Goal: Transaction & Acquisition: Purchase product/service

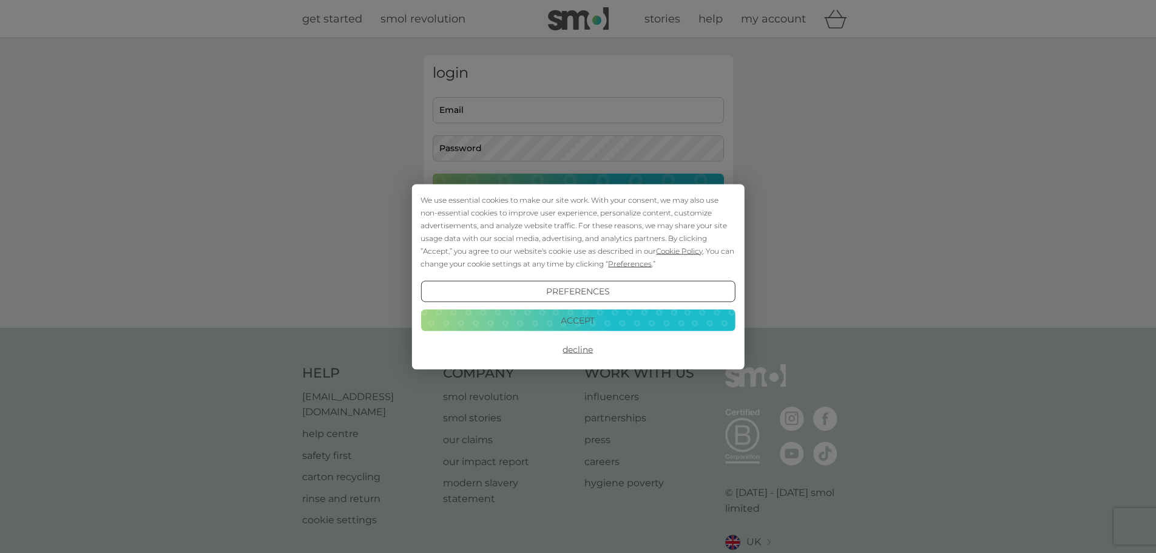
type input "[EMAIL_ADDRESS][DOMAIN_NAME]"
click at [579, 322] on button "Accept" at bounding box center [578, 321] width 314 height 22
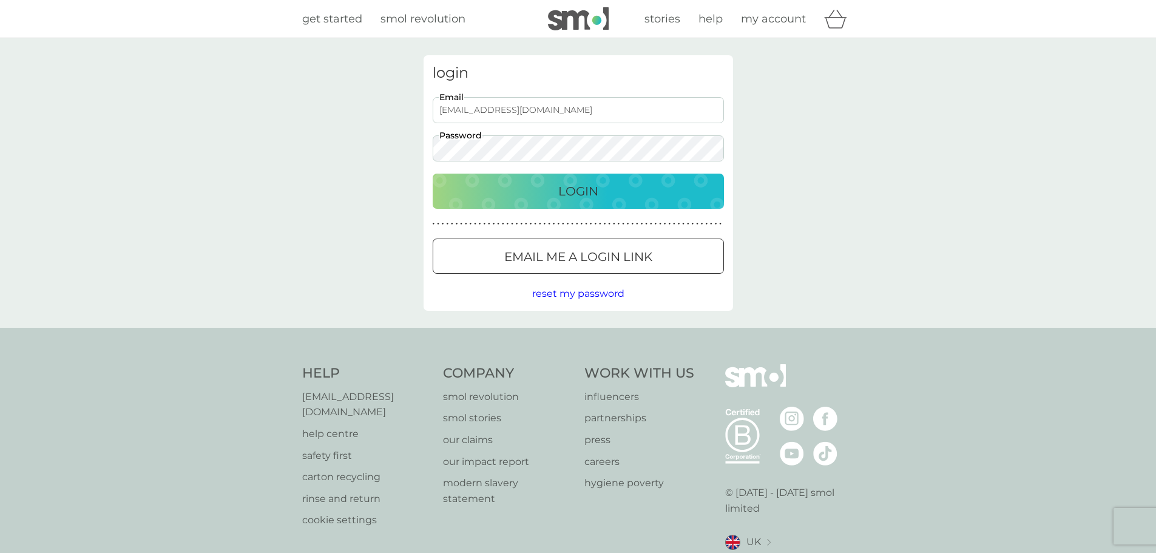
click at [551, 195] on div "Login" at bounding box center [578, 190] width 267 height 19
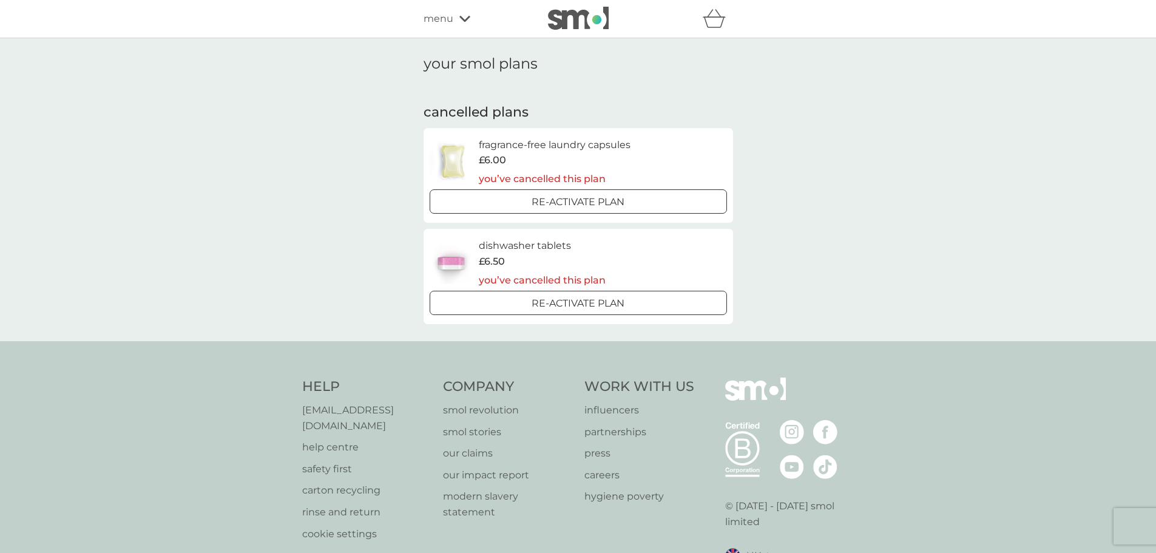
click at [577, 307] on div at bounding box center [579, 303] width 44 height 13
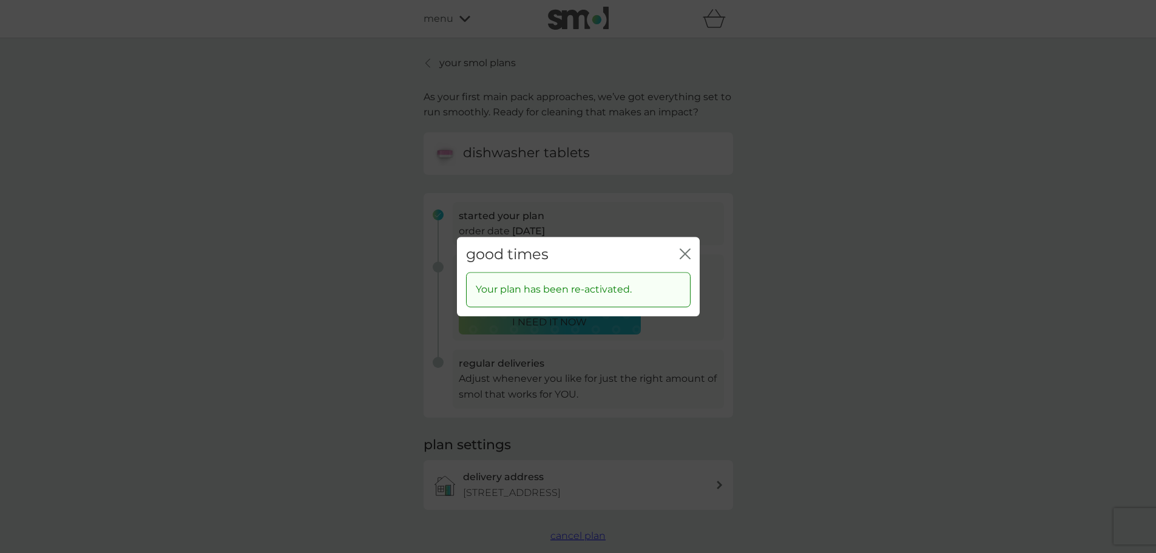
click at [684, 254] on icon "close" at bounding box center [682, 254] width 5 height 10
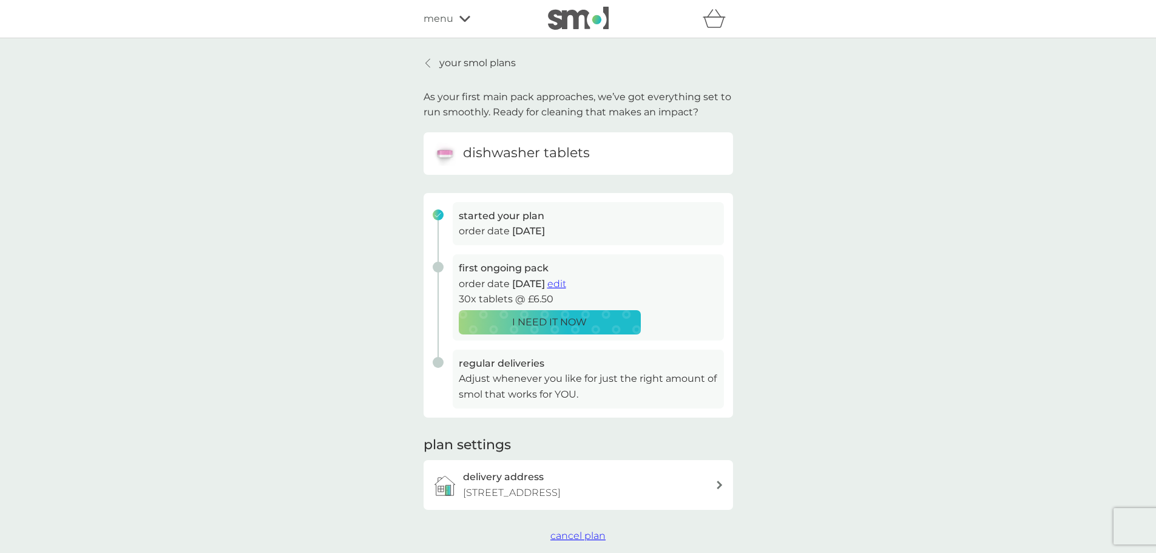
click at [566, 283] on span "edit" at bounding box center [556, 284] width 19 height 12
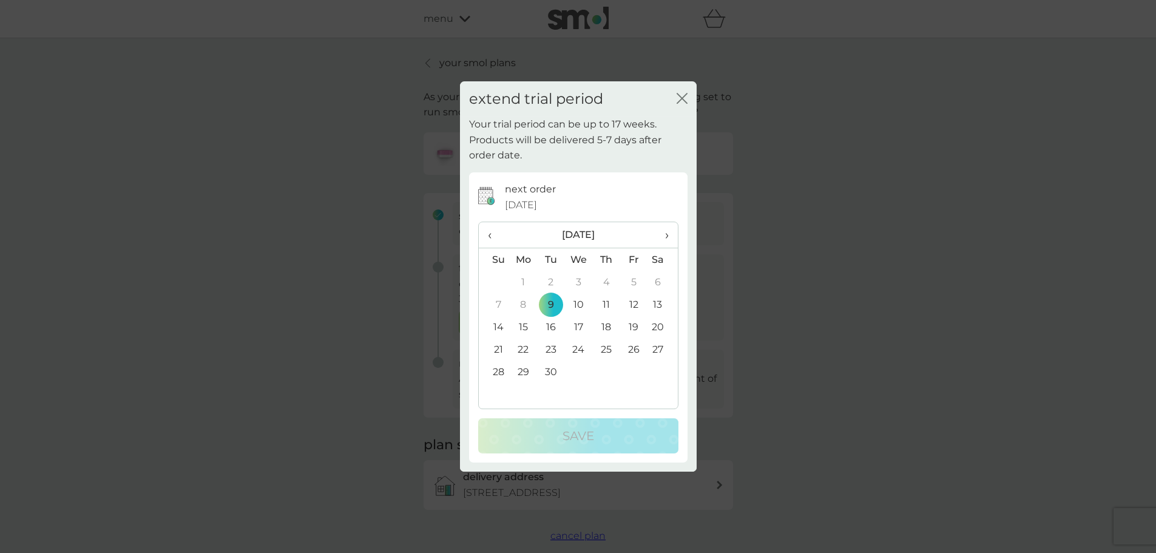
click at [682, 97] on icon "close" at bounding box center [679, 98] width 5 height 10
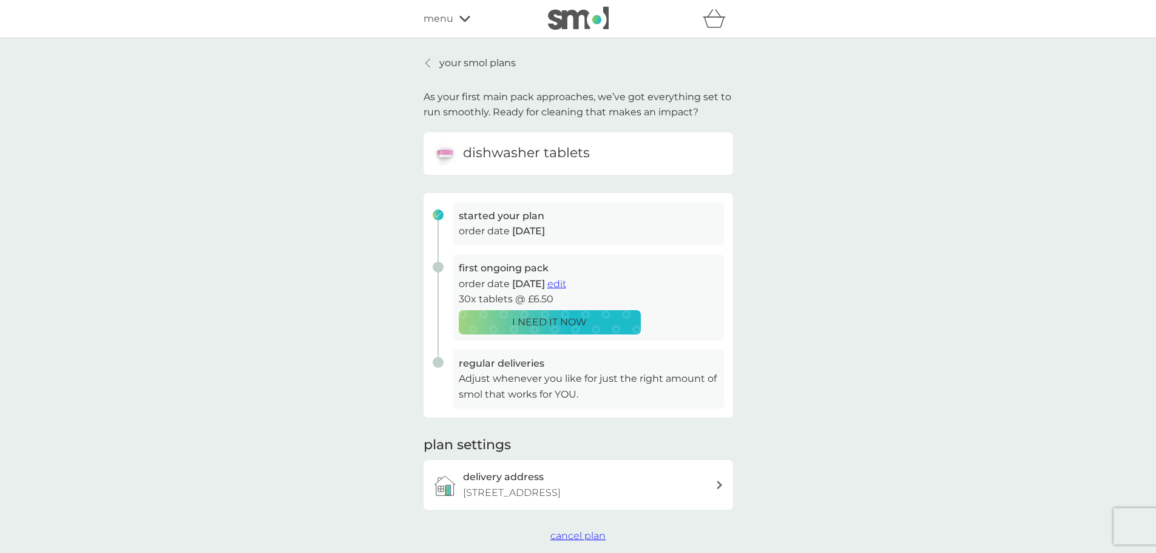
click at [531, 324] on p "I NEED IT NOW" at bounding box center [549, 322] width 75 height 16
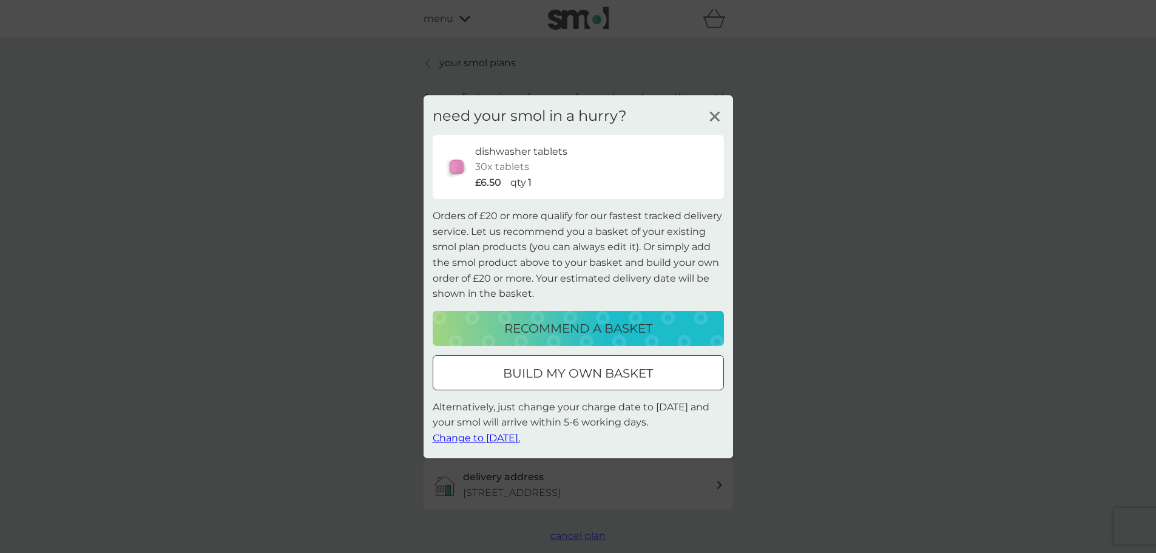
click at [716, 120] on icon at bounding box center [715, 116] width 18 height 18
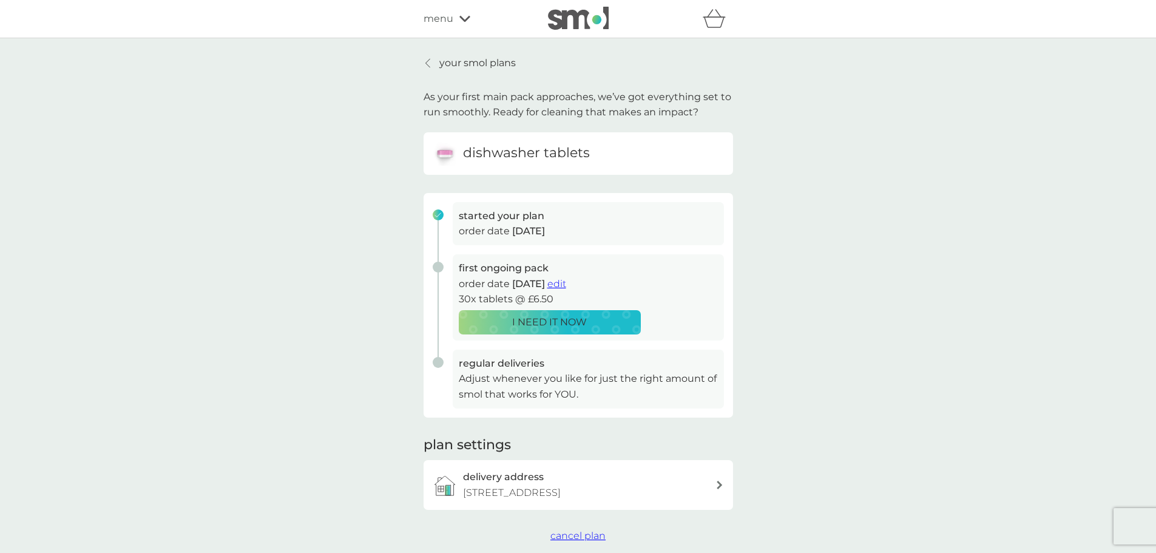
click at [566, 285] on span "edit" at bounding box center [556, 284] width 19 height 12
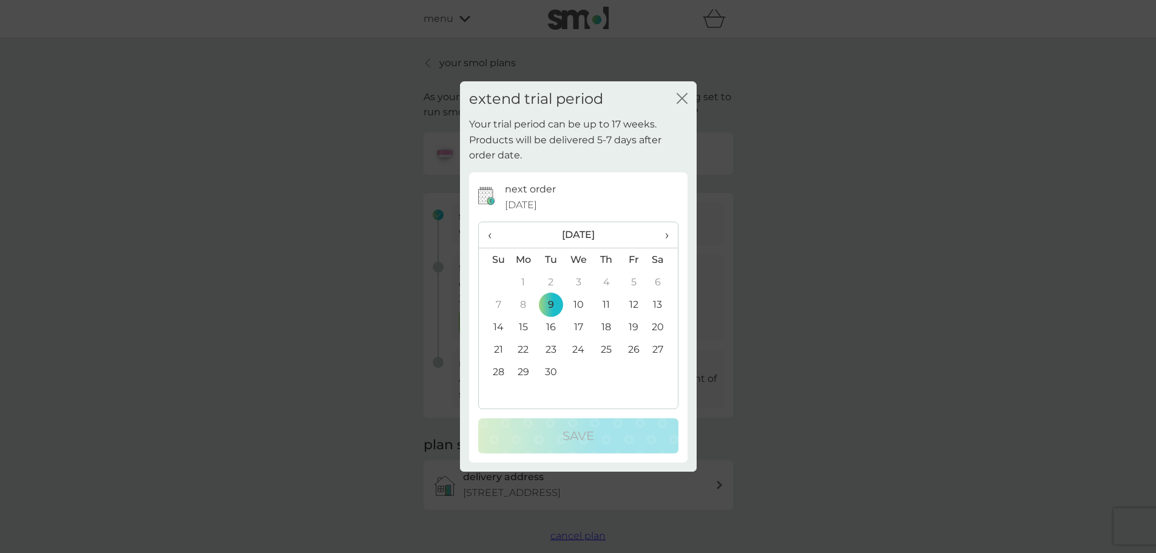
click at [684, 96] on icon "close" at bounding box center [684, 98] width 5 height 10
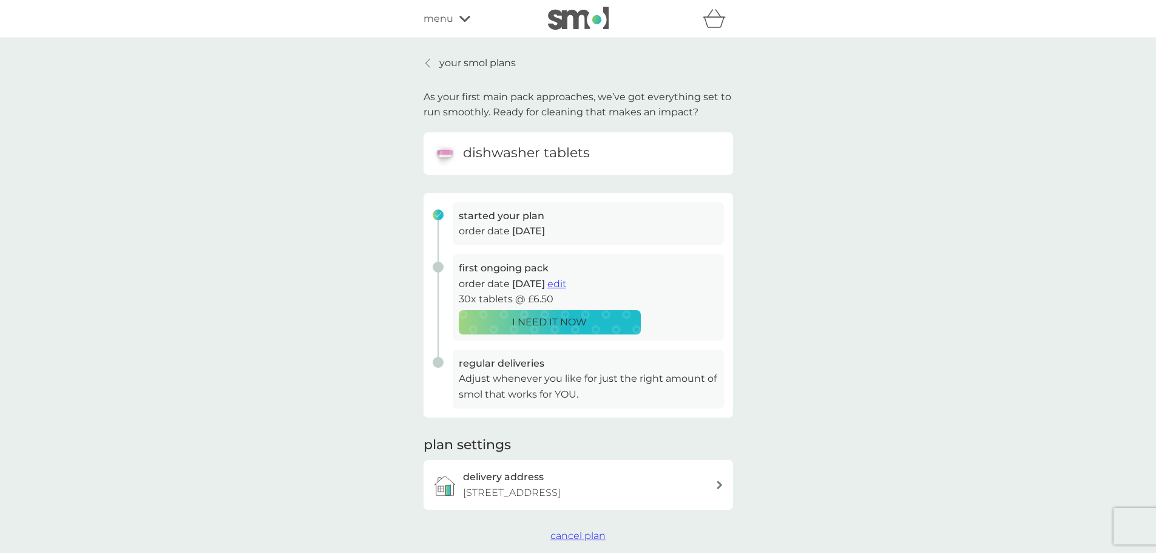
click at [429, 63] on icon at bounding box center [427, 63] width 5 height 10
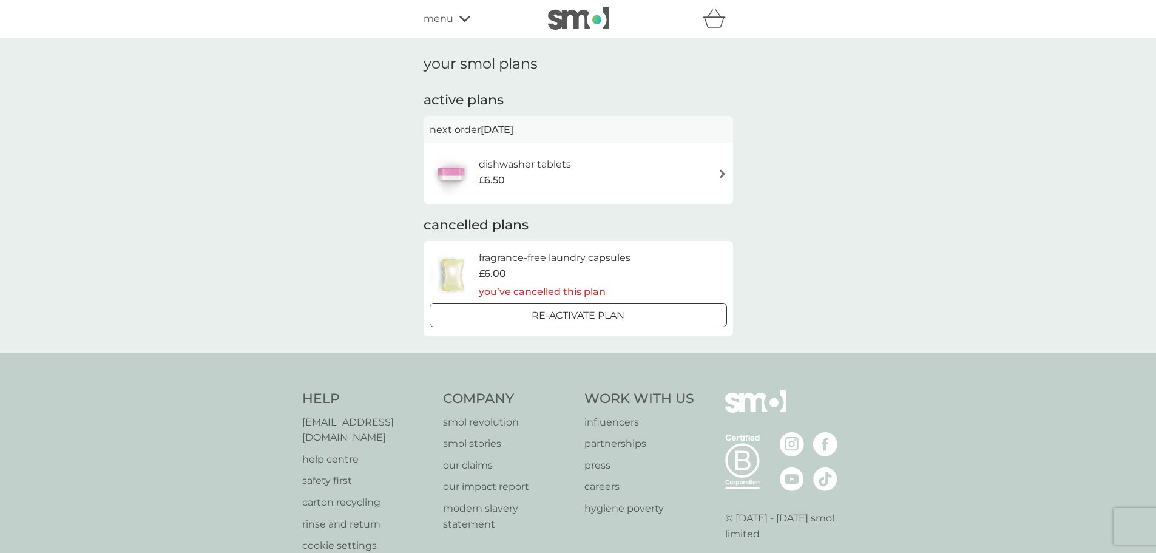
click at [463, 16] on icon at bounding box center [464, 18] width 11 height 7
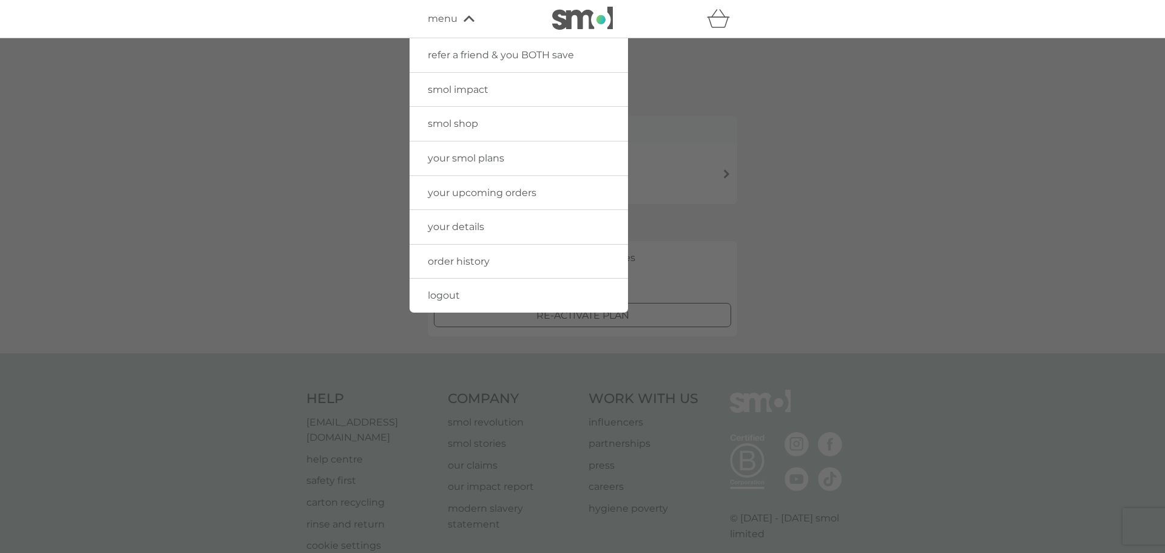
click at [458, 123] on span "smol shop" at bounding box center [453, 124] width 50 height 12
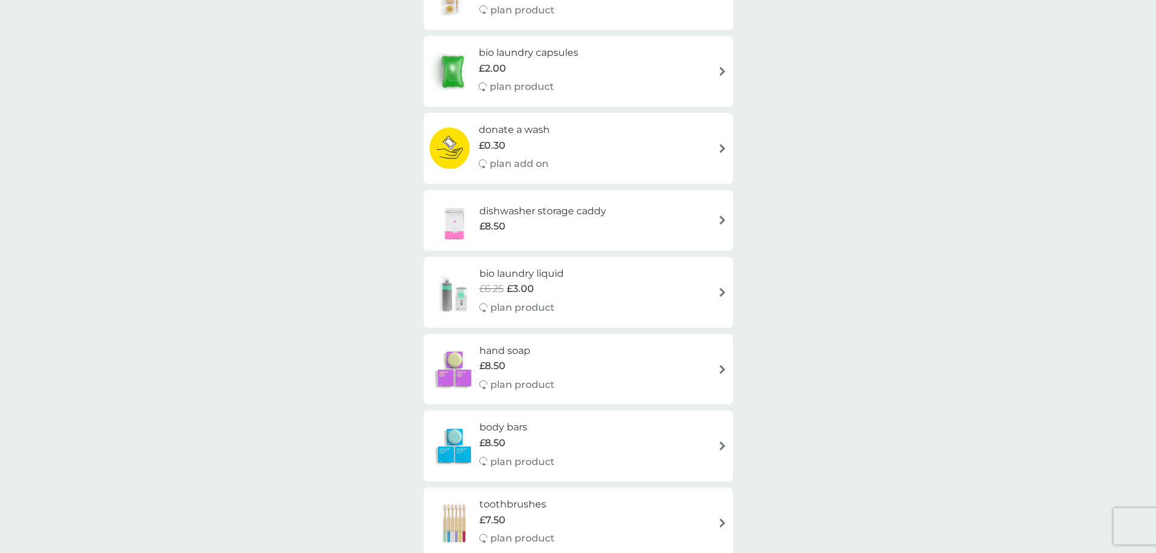
scroll to position [789, 0]
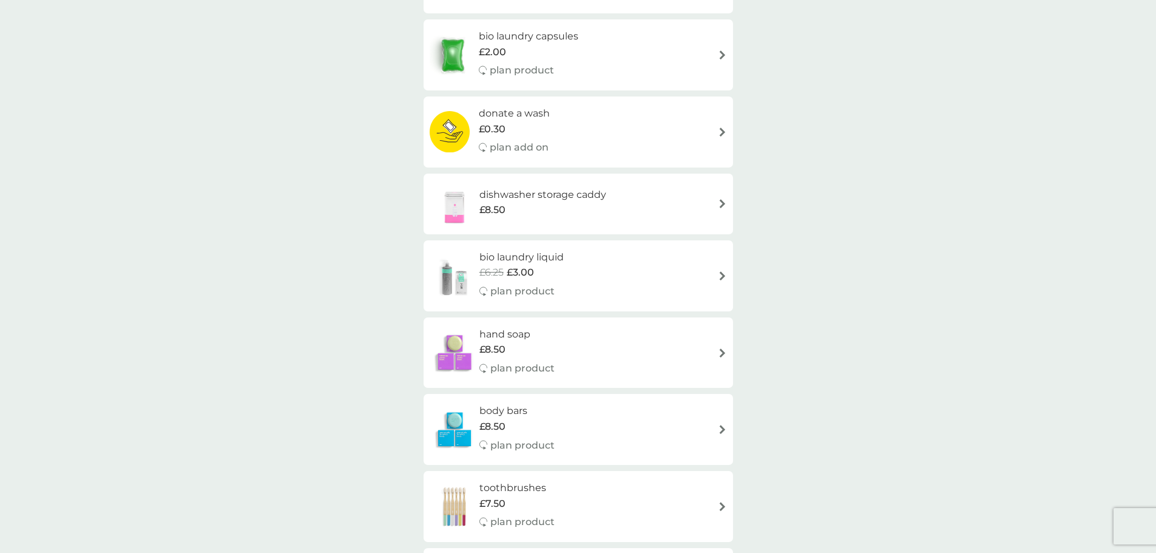
click at [625, 214] on div "dishwasher storage caddy £8.50" at bounding box center [578, 204] width 297 height 42
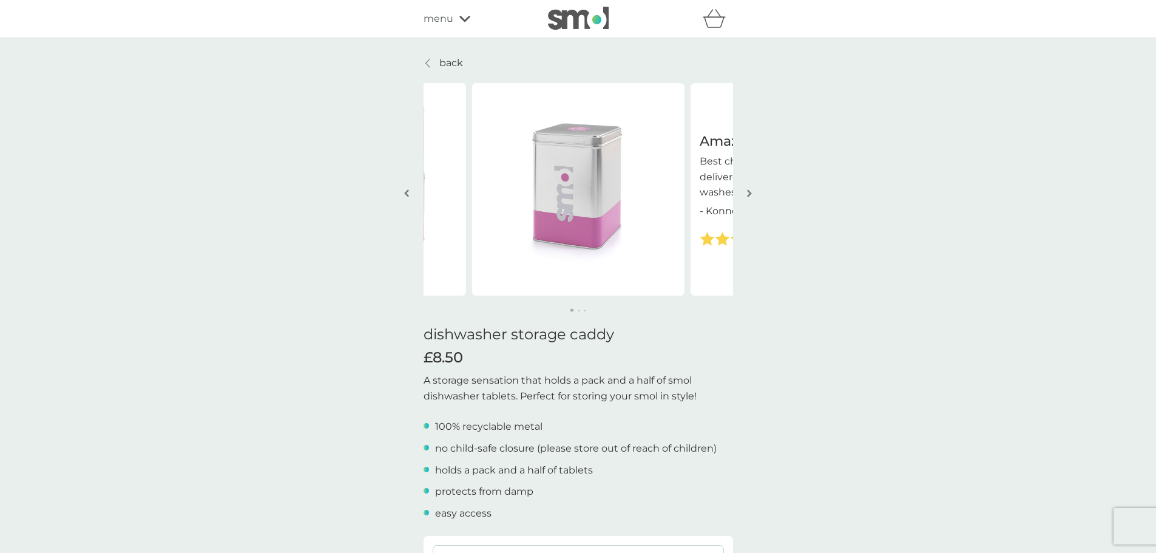
click at [749, 192] on img "button" at bounding box center [749, 193] width 5 height 9
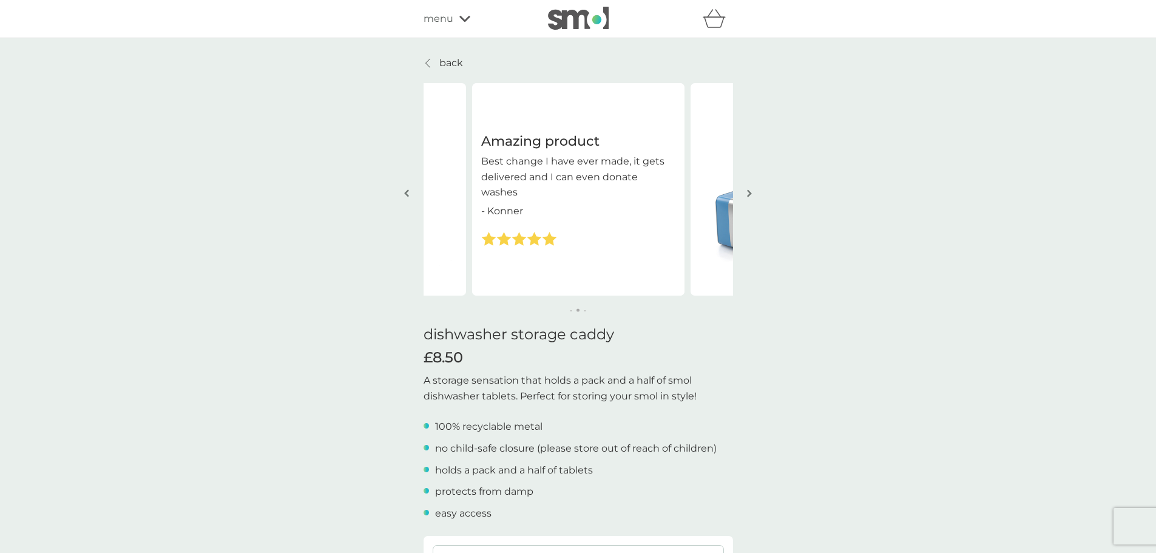
click at [749, 192] on img "button" at bounding box center [749, 193] width 5 height 9
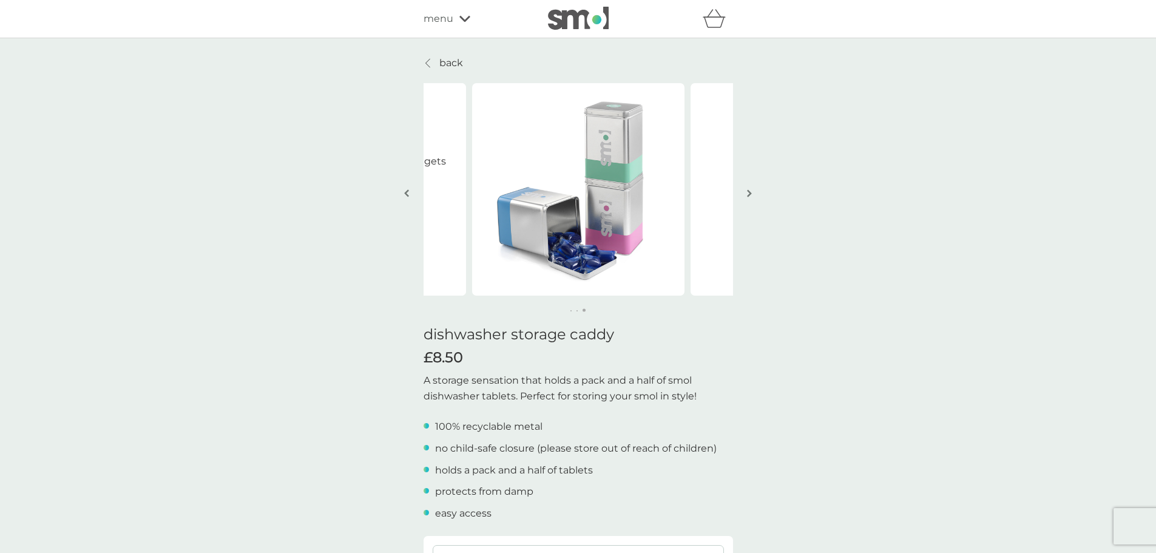
click at [448, 66] on p "back" at bounding box center [451, 63] width 24 height 16
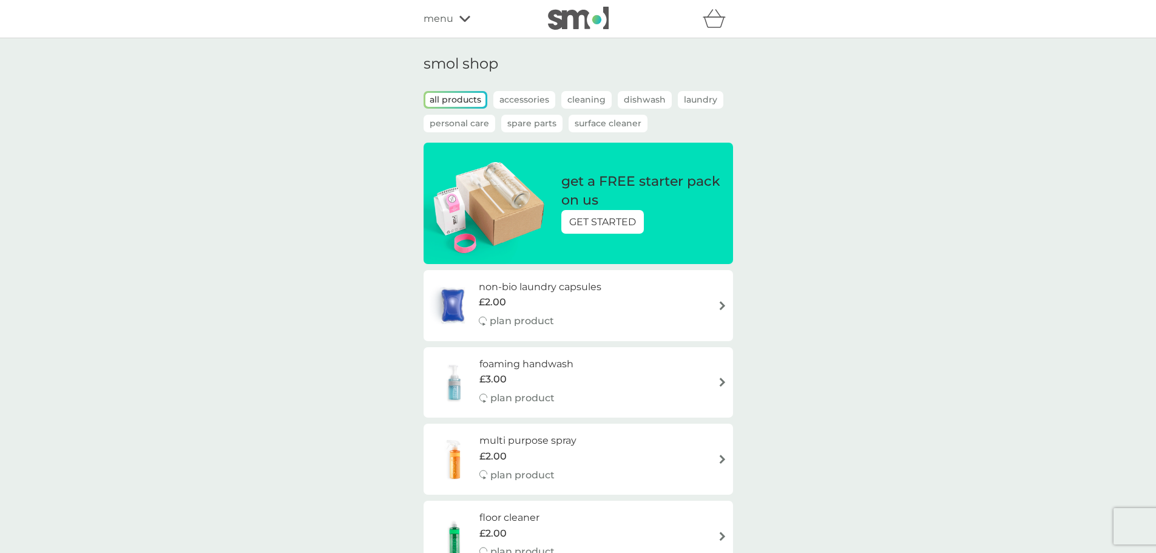
click at [628, 100] on p "Dishwash" at bounding box center [645, 100] width 54 height 18
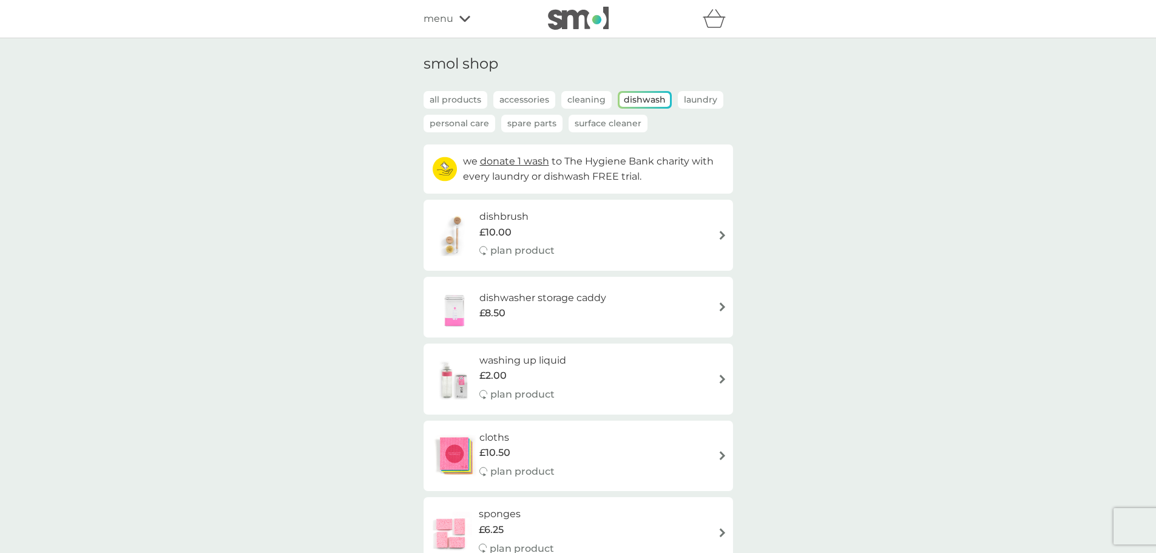
click at [558, 247] on div "dishbrush £10.00 plan product" at bounding box center [522, 235] width 87 height 53
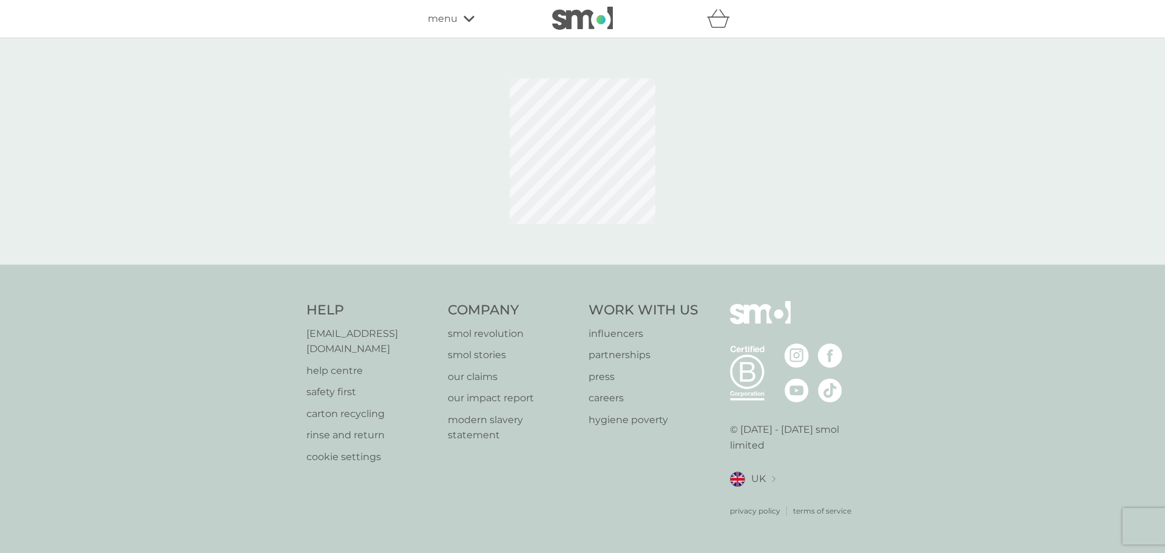
select select "245"
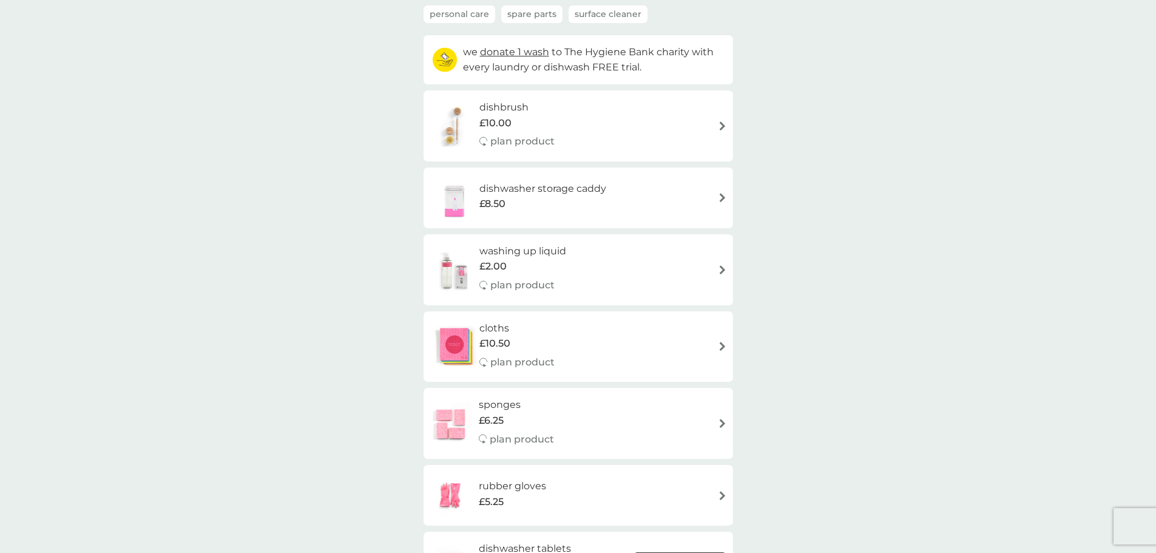
scroll to position [121, 0]
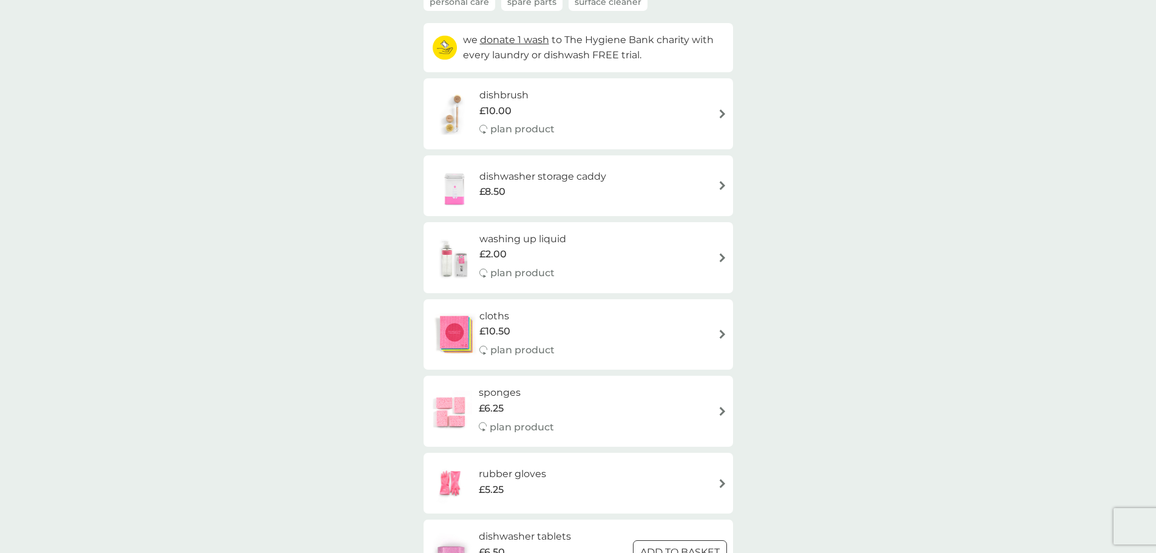
click at [720, 256] on img at bounding box center [722, 257] width 9 height 9
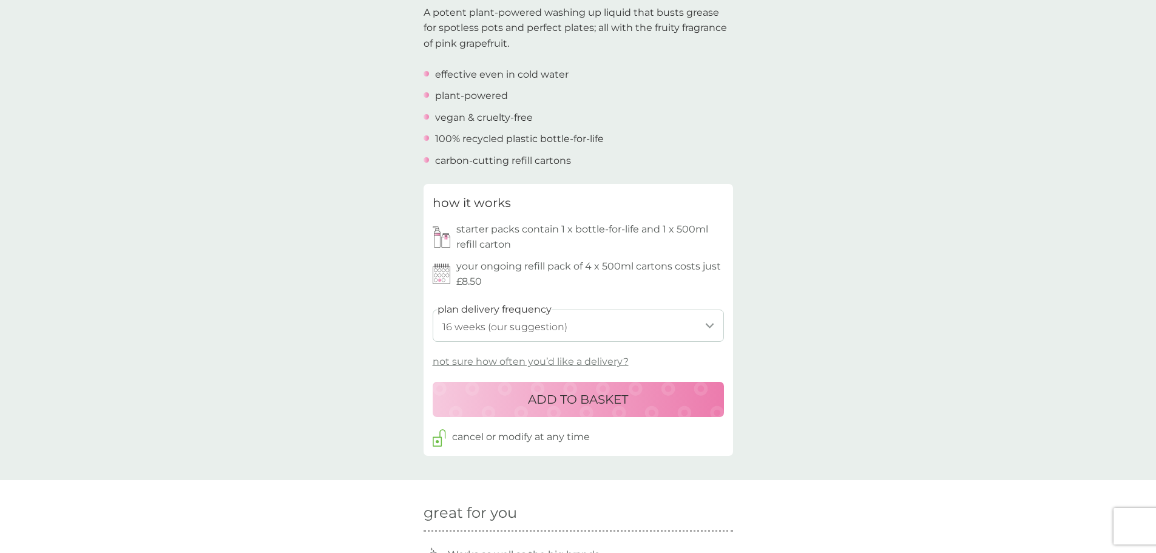
scroll to position [425, 0]
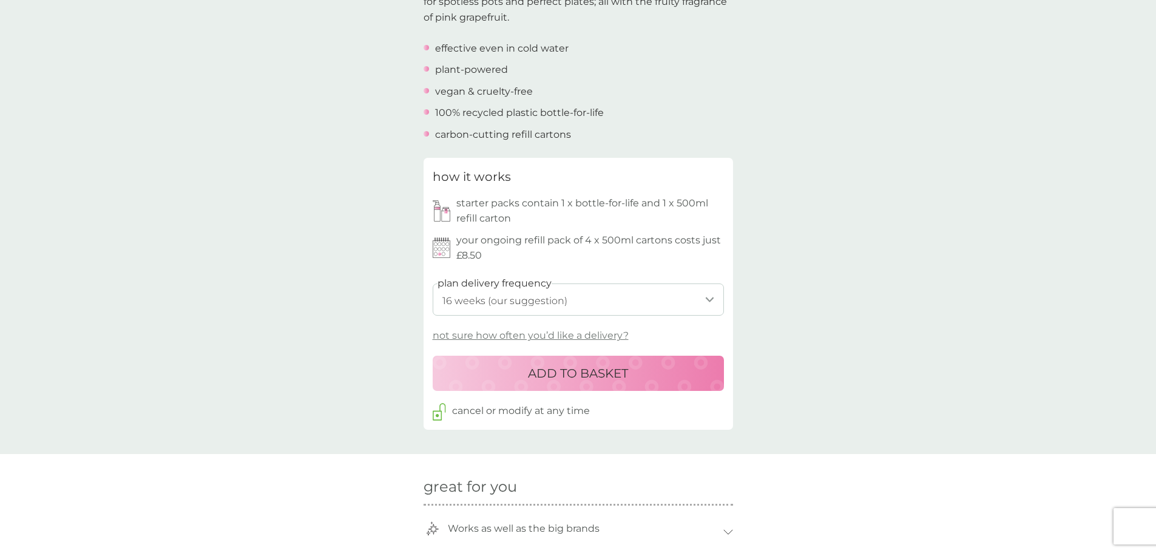
click at [710, 298] on select "1 week 2 weeks 3 weeks 4 weeks 5 weeks 6 weeks 7 weeks 8 weeks 9 weeks 10 weeks…" at bounding box center [578, 299] width 291 height 32
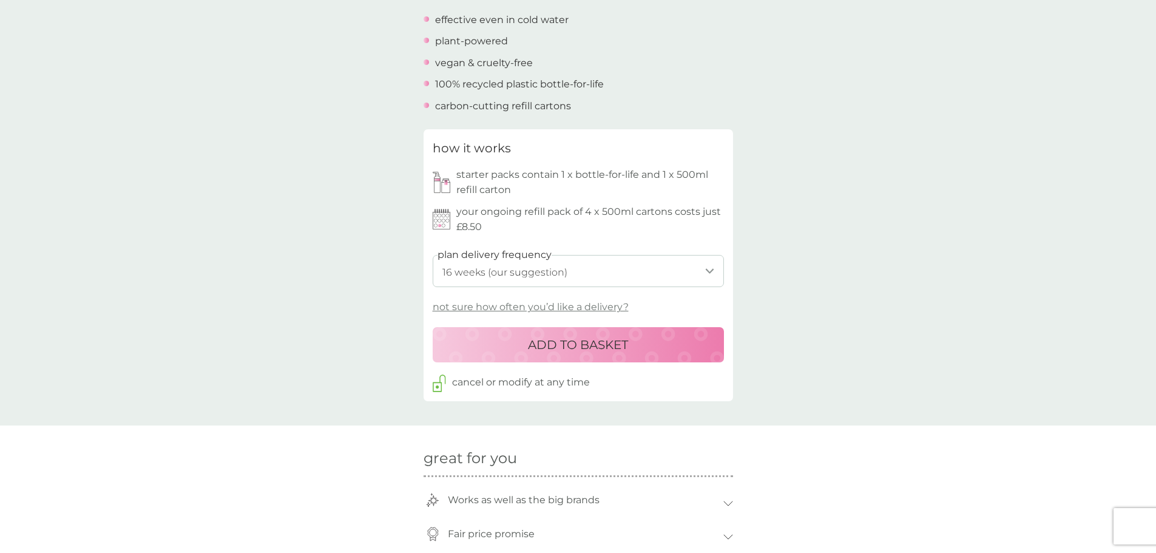
scroll to position [486, 0]
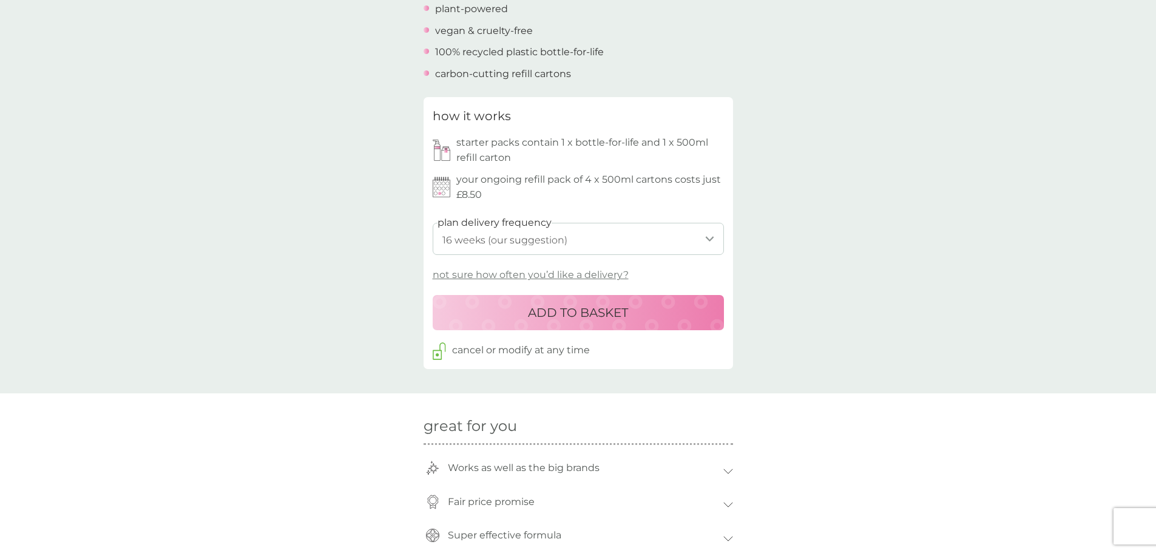
click at [597, 274] on p "not sure how often you’d like a delivery?" at bounding box center [531, 275] width 196 height 16
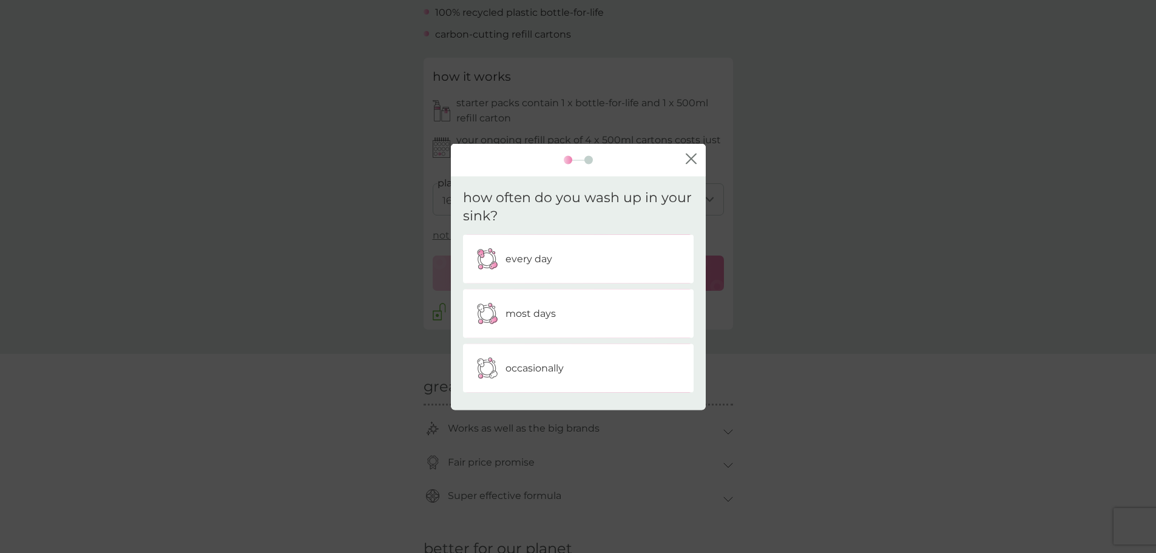
scroll to position [546, 0]
click at [564, 363] on div "occasionally" at bounding box center [578, 368] width 212 height 30
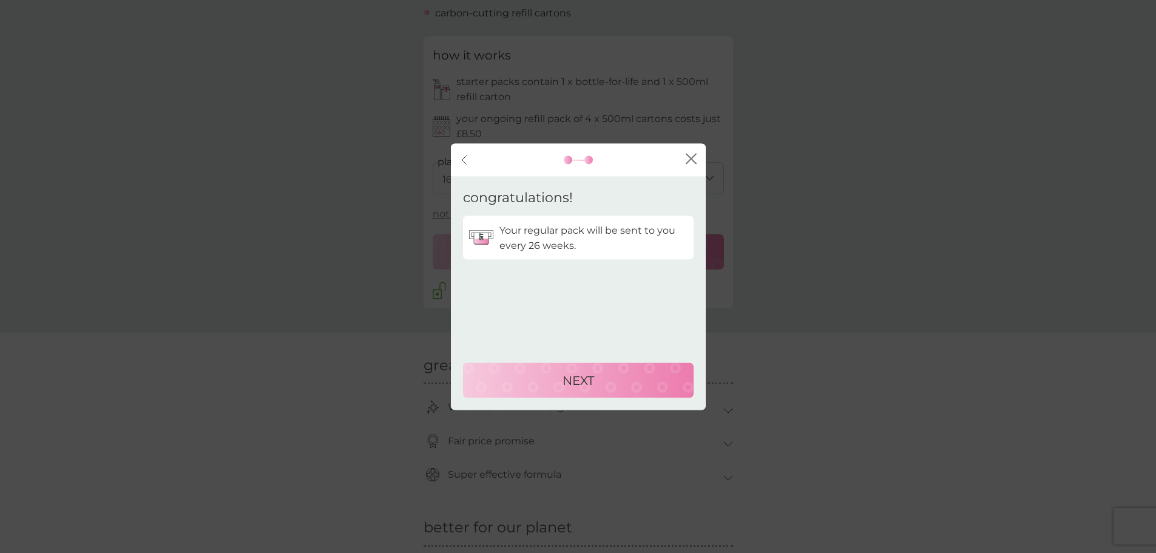
click at [550, 385] on div "NEXT" at bounding box center [578, 379] width 206 height 19
select select "182"
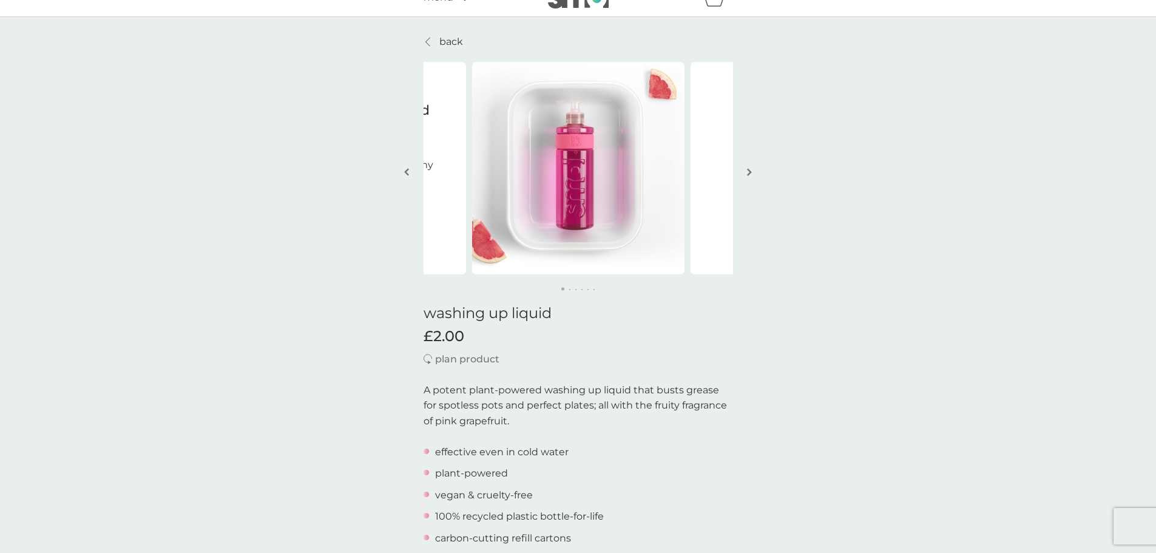
scroll to position [0, 0]
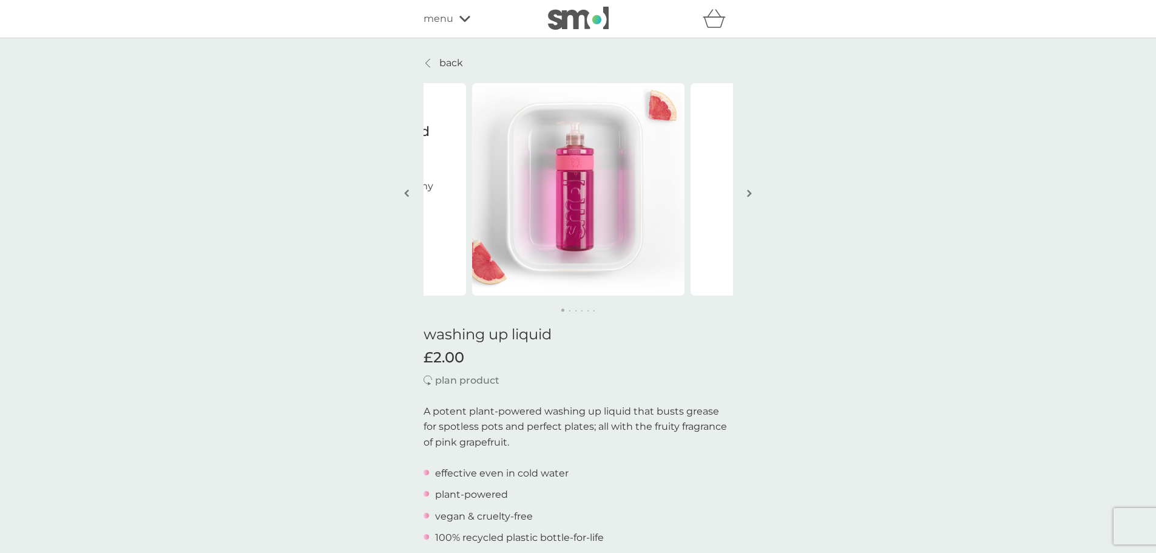
click at [438, 59] on link "back" at bounding box center [443, 63] width 39 height 16
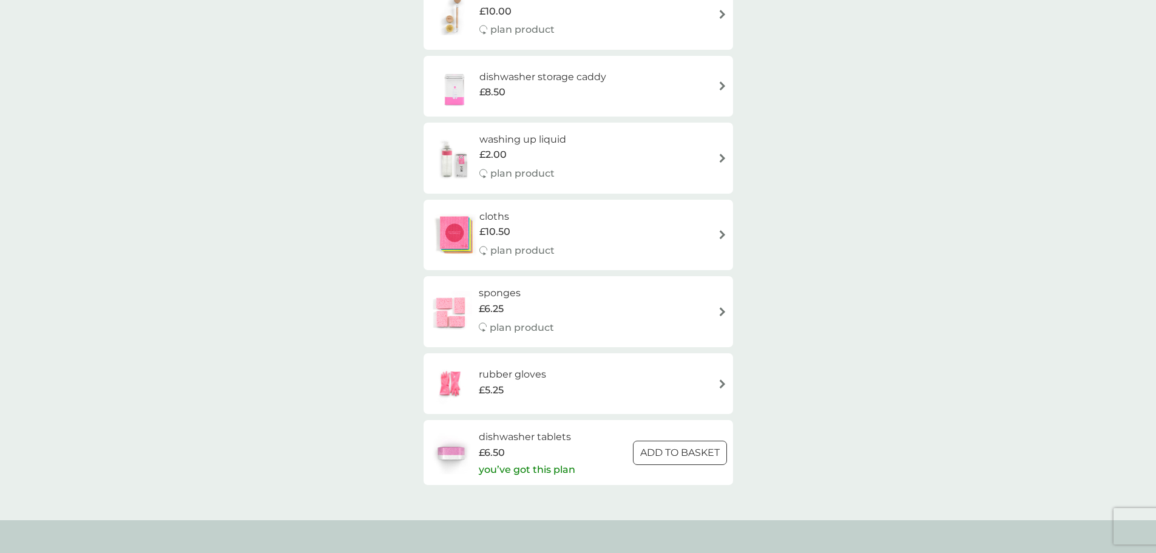
scroll to position [243, 0]
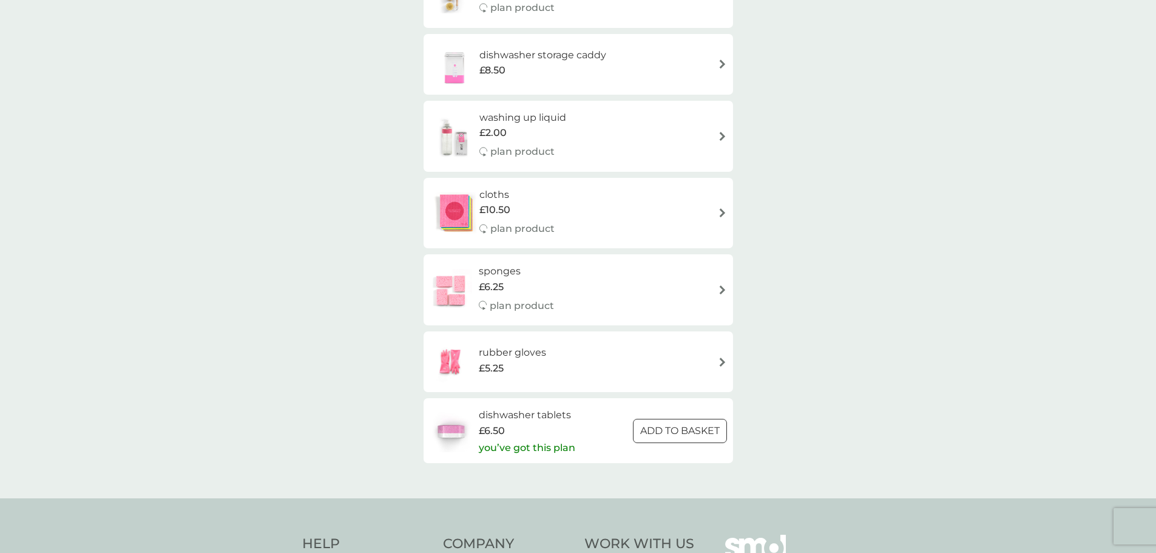
click at [585, 297] on div "sponges £6.25 plan product" at bounding box center [578, 289] width 297 height 53
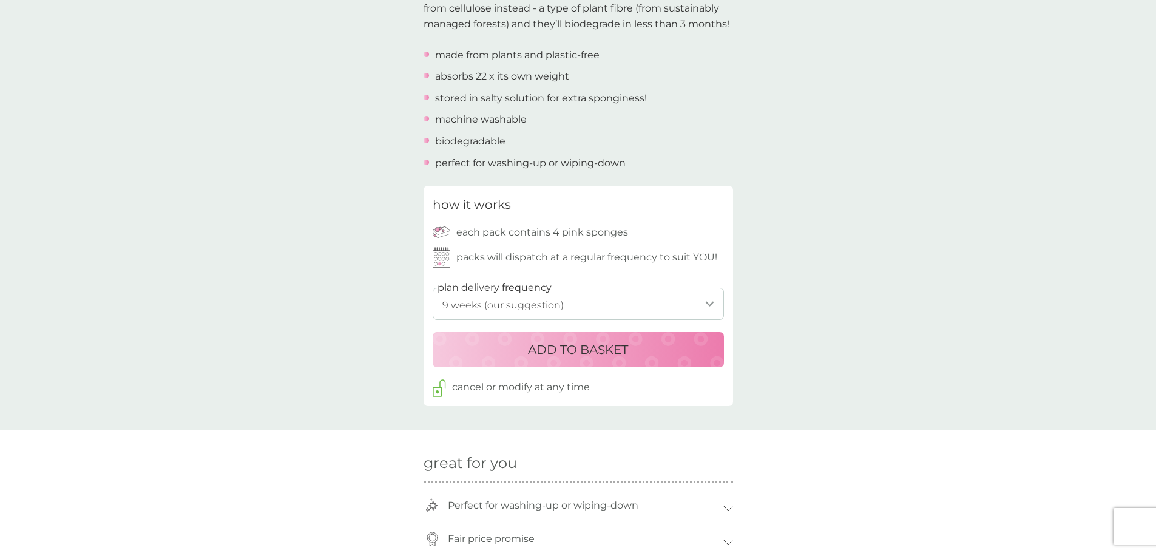
scroll to position [425, 0]
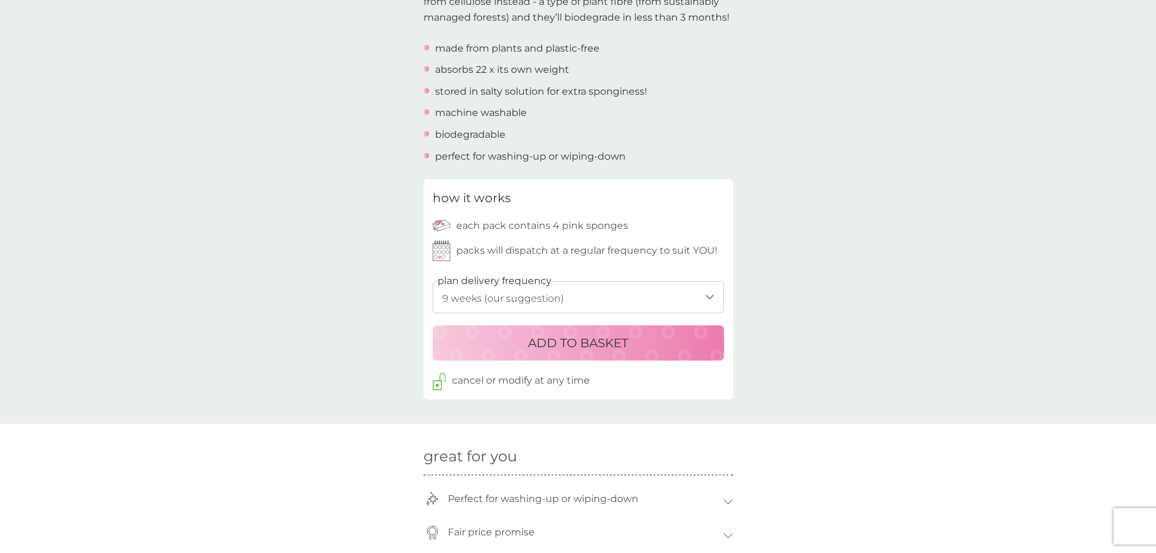
click at [667, 294] on select "1 week 2 weeks 3 weeks 4 weeks 5 weeks 6 weeks 7 weeks 8 weeks 9 weeks (our sug…" at bounding box center [578, 297] width 291 height 32
select select "112"
click at [433, 281] on select "1 week 2 weeks 3 weeks 4 weeks 5 weeks 6 weeks 7 weeks 8 weeks 9 weeks (our sug…" at bounding box center [578, 297] width 291 height 32
click at [651, 350] on div "ADD TO BASKET" at bounding box center [578, 342] width 267 height 19
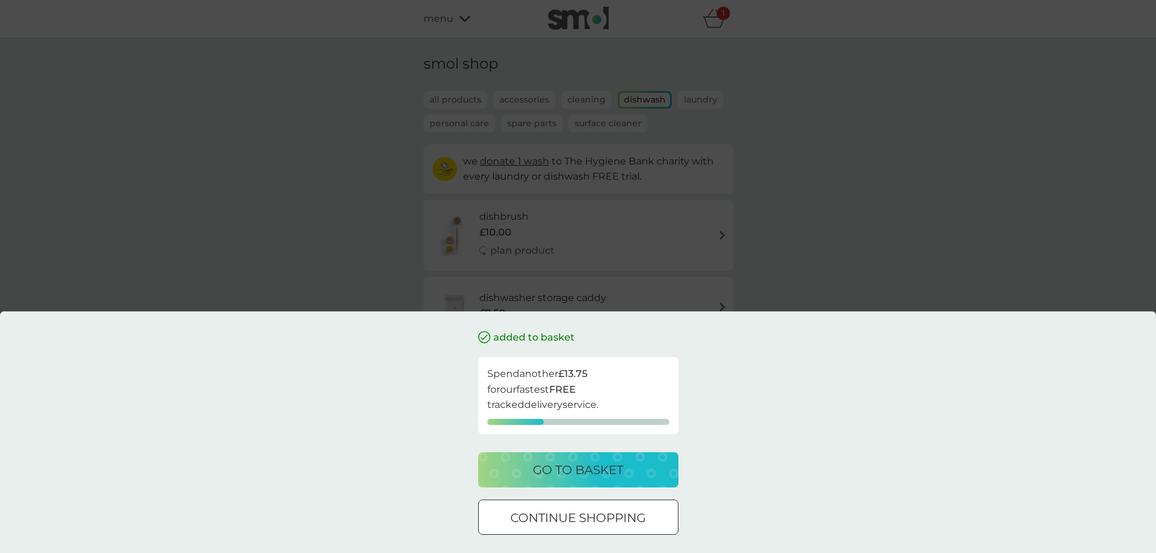
click at [585, 527] on p "continue shopping" at bounding box center [577, 517] width 135 height 19
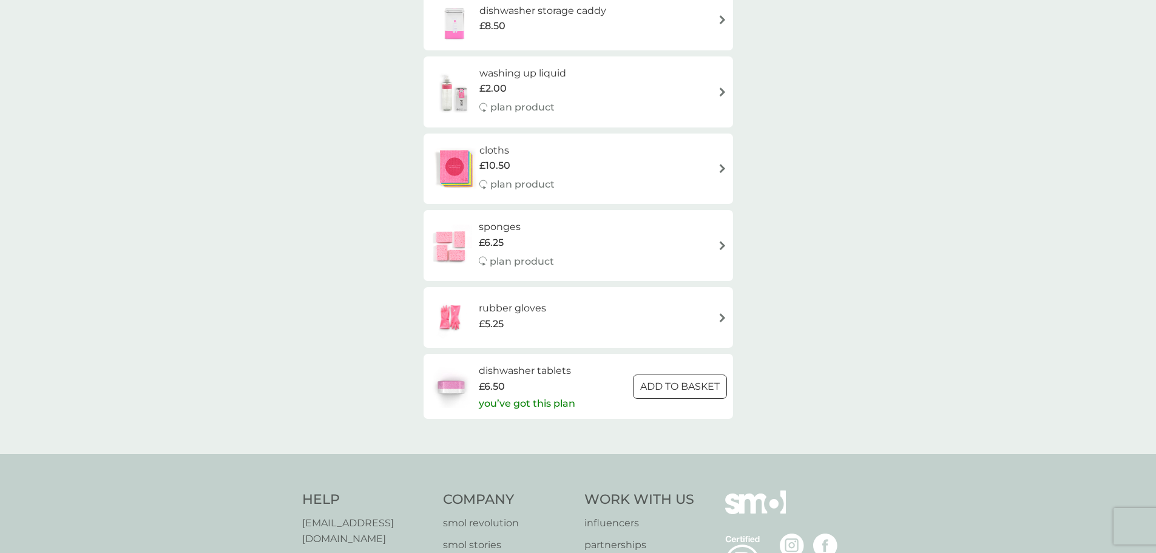
scroll to position [303, 0]
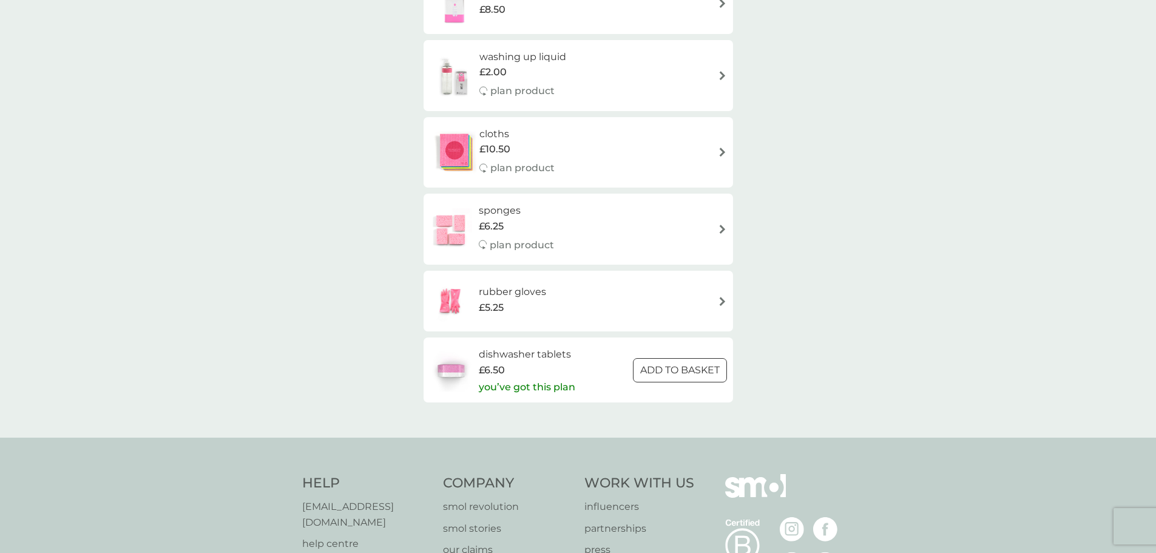
click at [713, 302] on div "rubber gloves £5.25" at bounding box center [578, 301] width 297 height 42
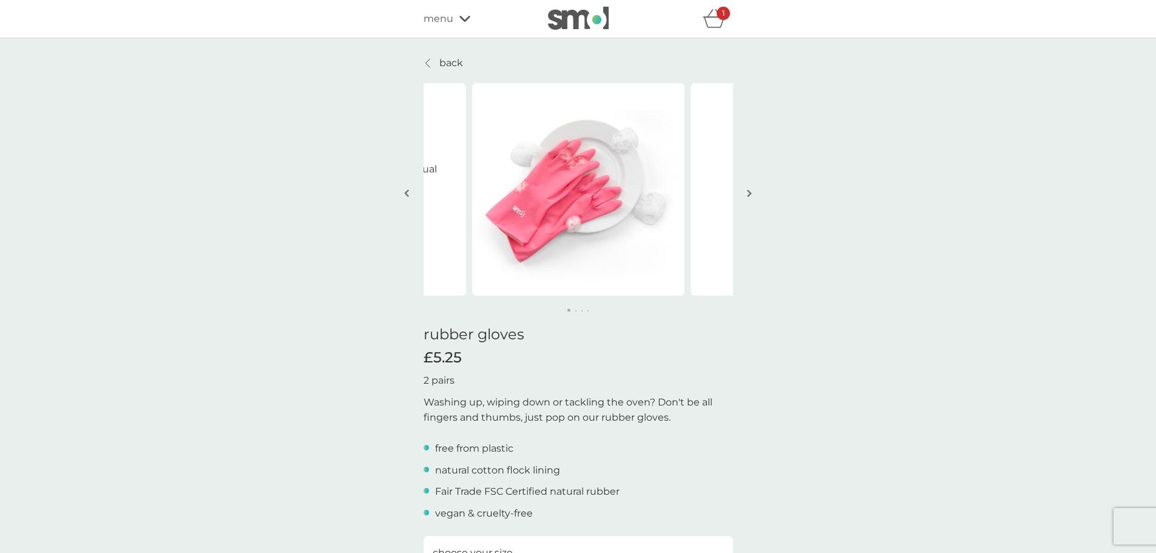
click at [749, 191] on img "button" at bounding box center [749, 193] width 5 height 9
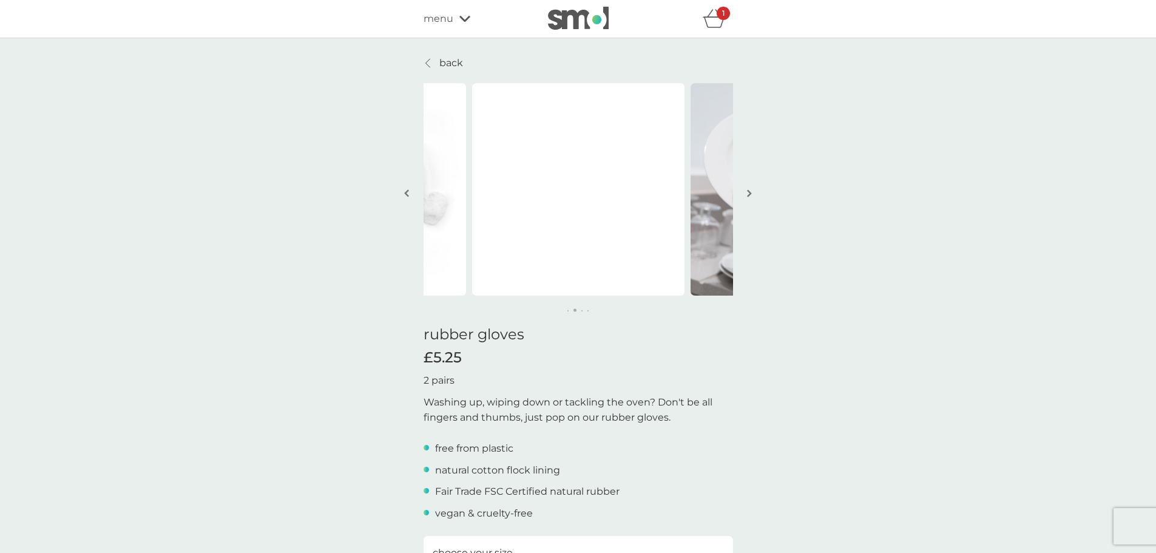
click at [749, 191] on img "button" at bounding box center [749, 193] width 5 height 9
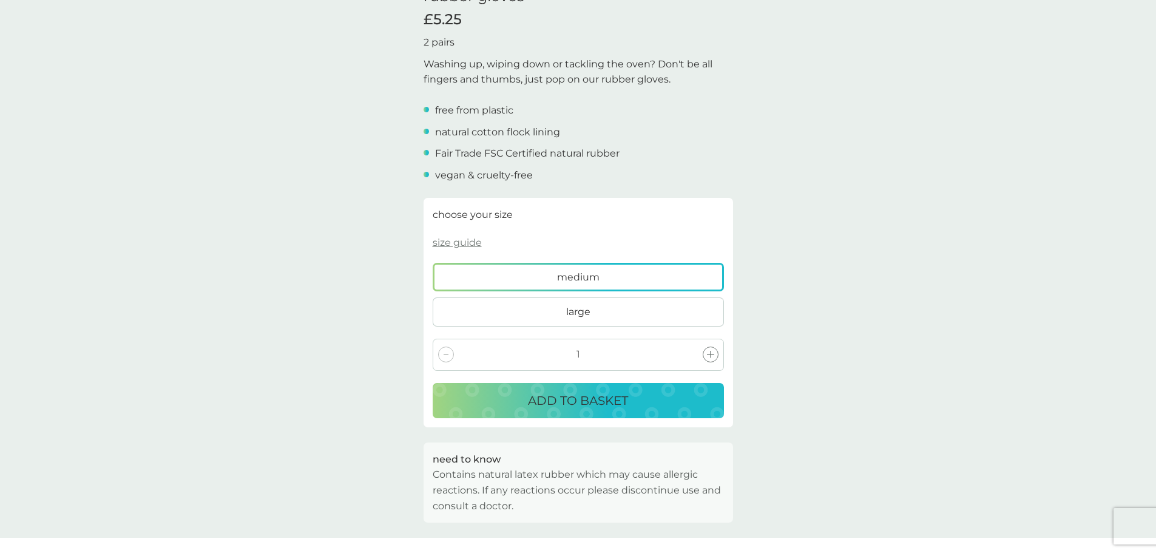
scroll to position [364, 0]
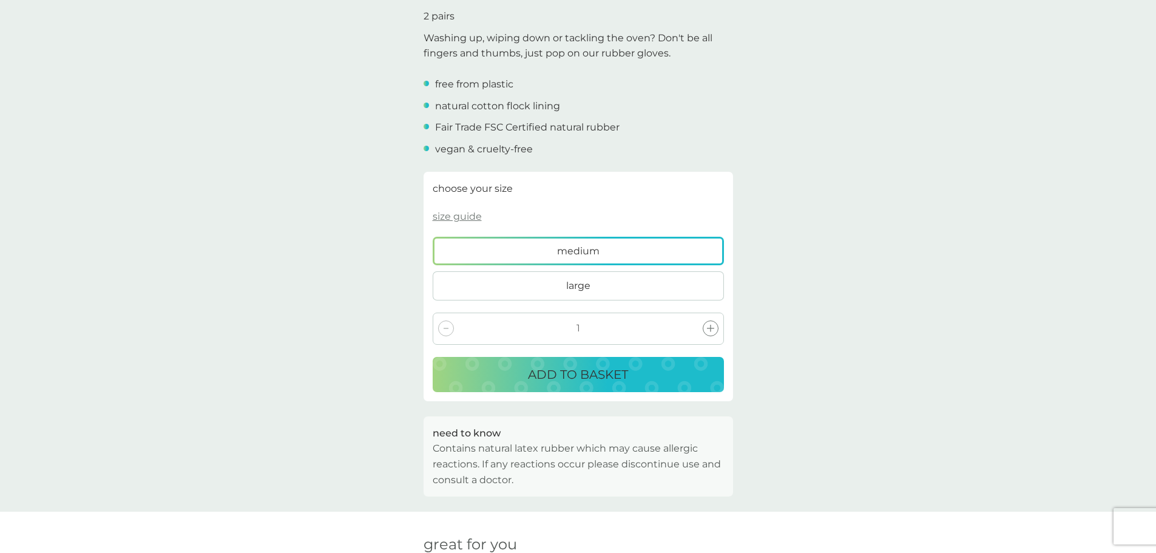
click at [594, 377] on p "ADD TO BASKET" at bounding box center [578, 374] width 100 height 19
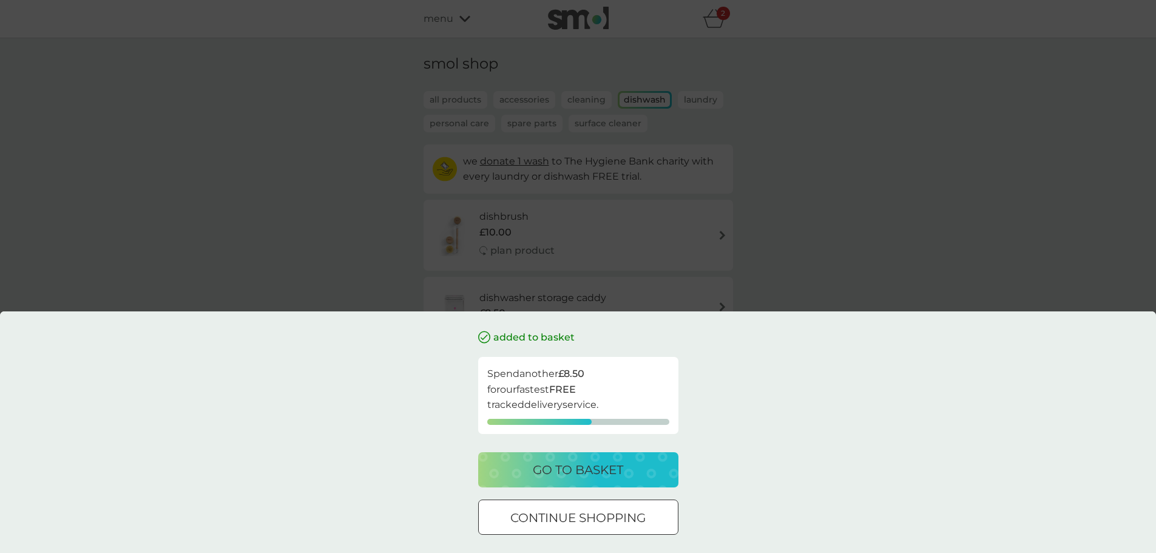
click at [614, 521] on p "continue shopping" at bounding box center [577, 517] width 135 height 19
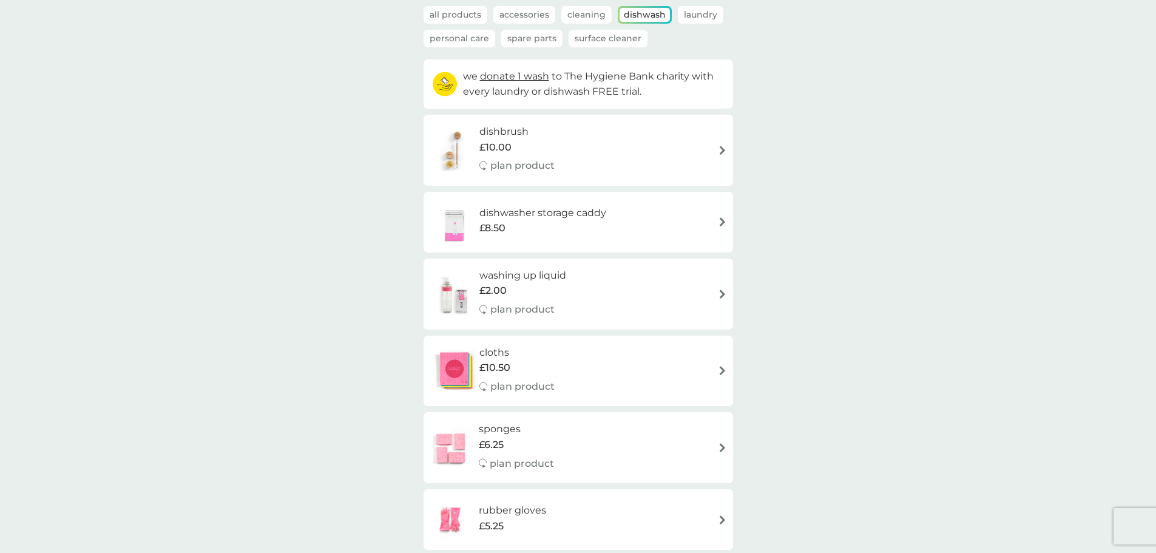
scroll to position [303, 0]
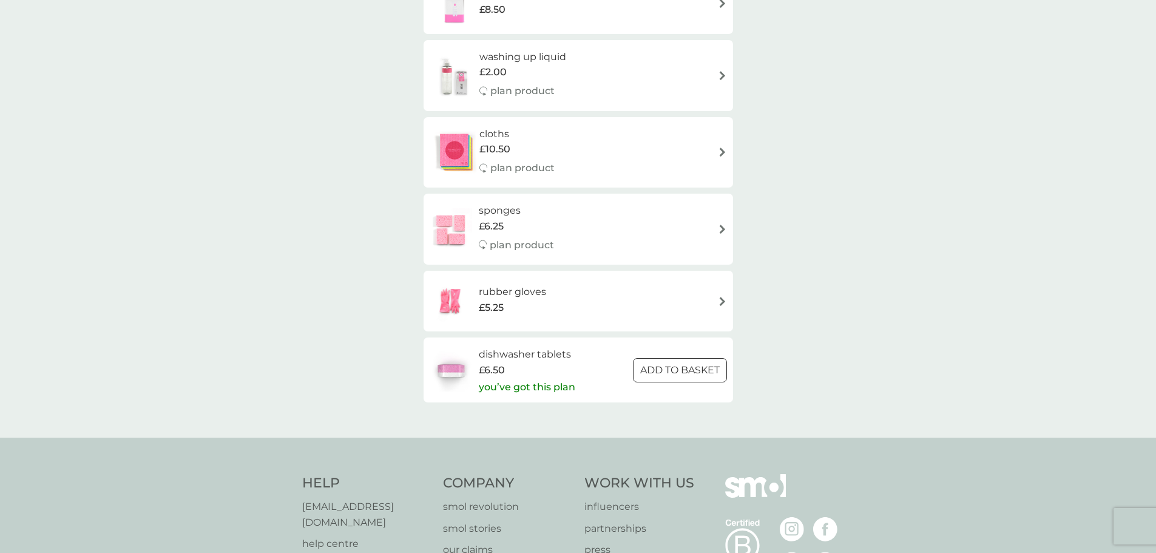
click at [690, 378] on p "ADD TO BASKET" at bounding box center [680, 370] width 80 height 16
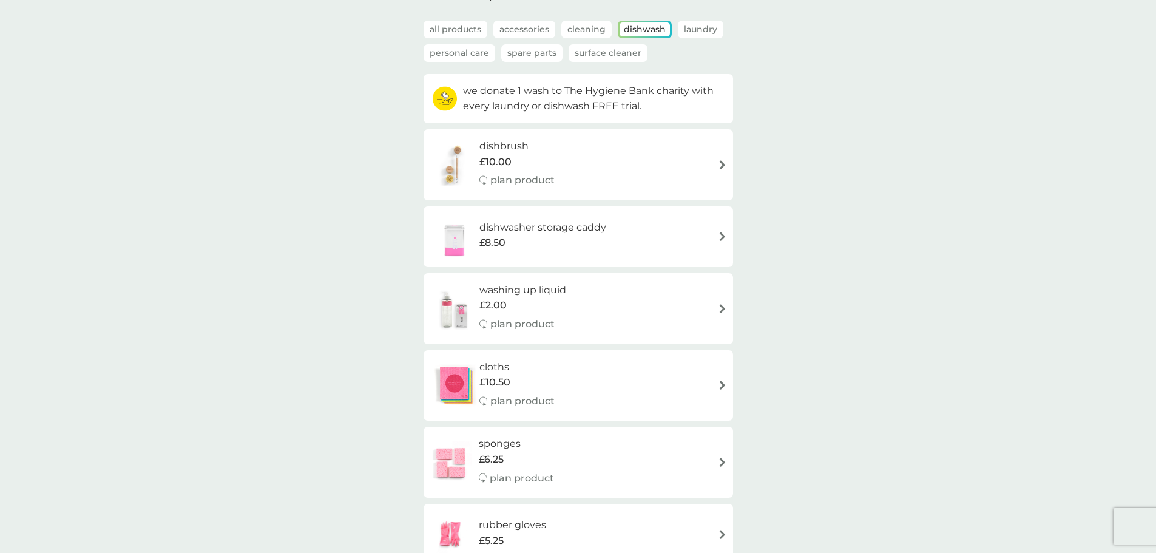
scroll to position [61, 0]
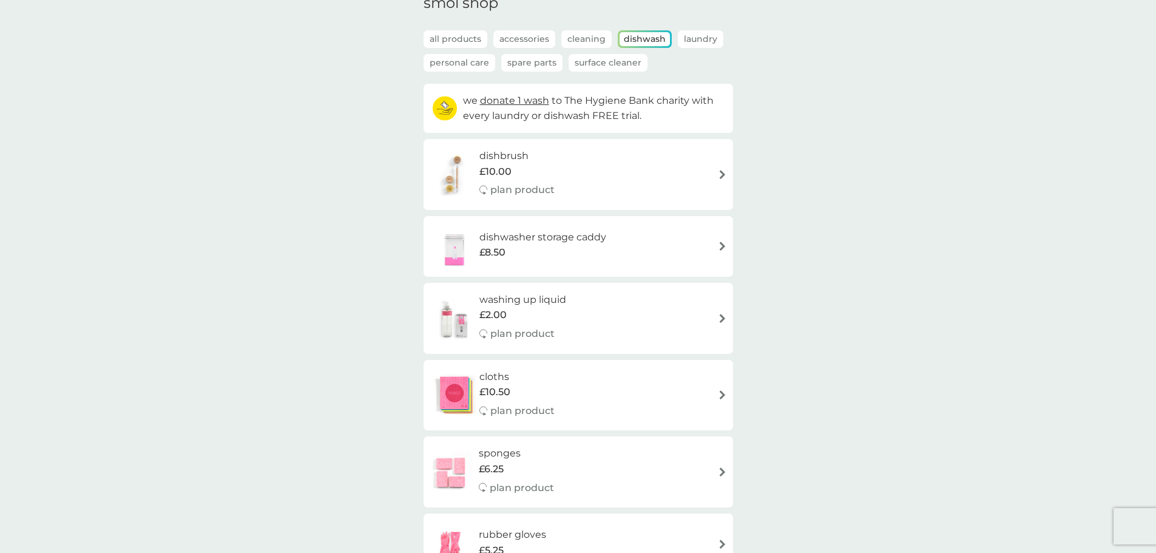
click at [714, 316] on div "washing up liquid £2.00 plan product" at bounding box center [578, 318] width 297 height 53
select select "112"
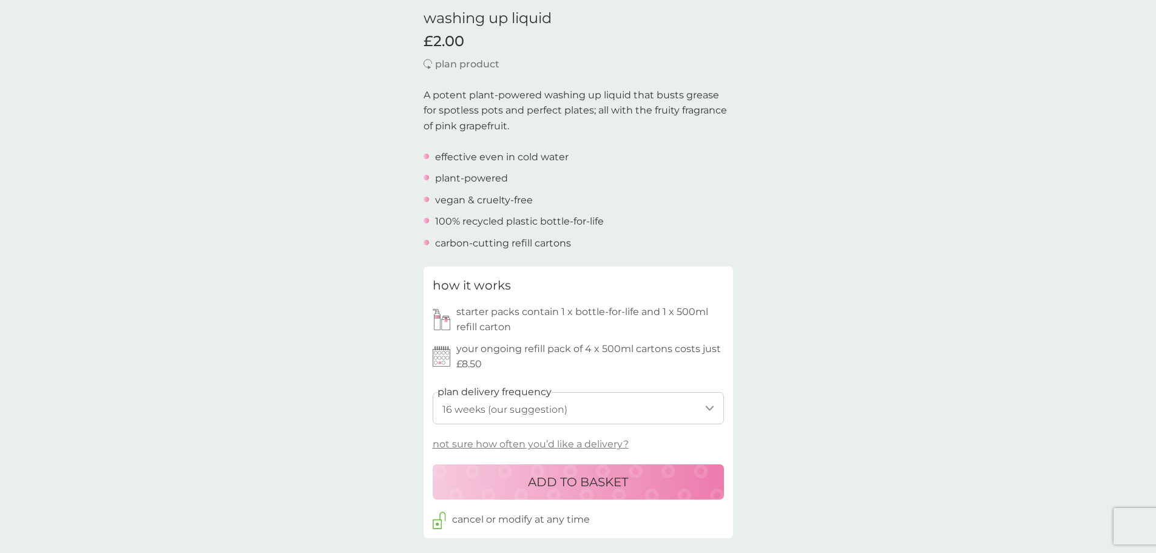
scroll to position [364, 0]
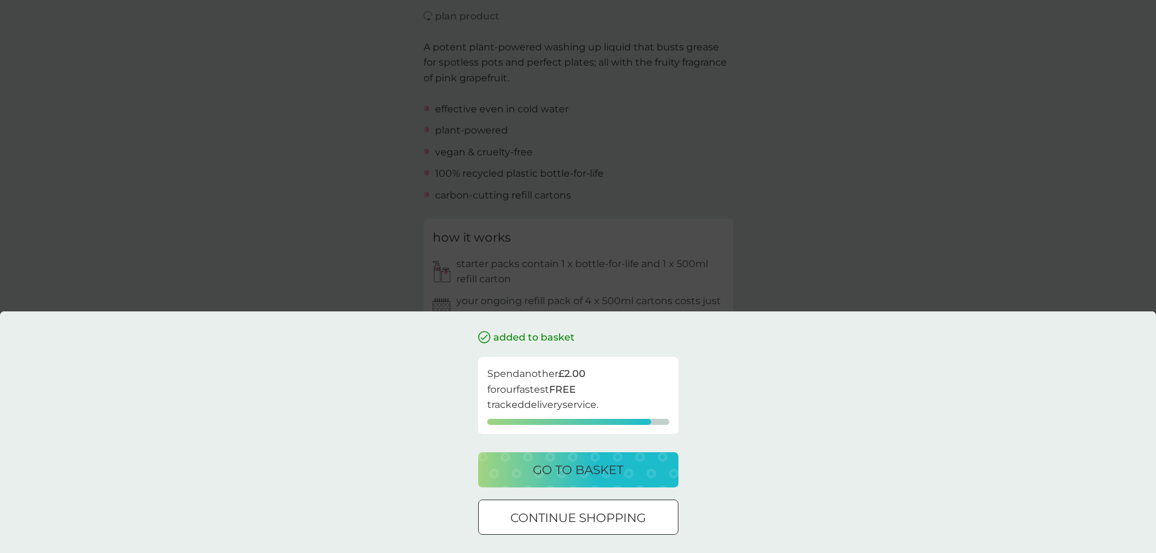
click at [640, 521] on p "continue shopping" at bounding box center [577, 517] width 135 height 19
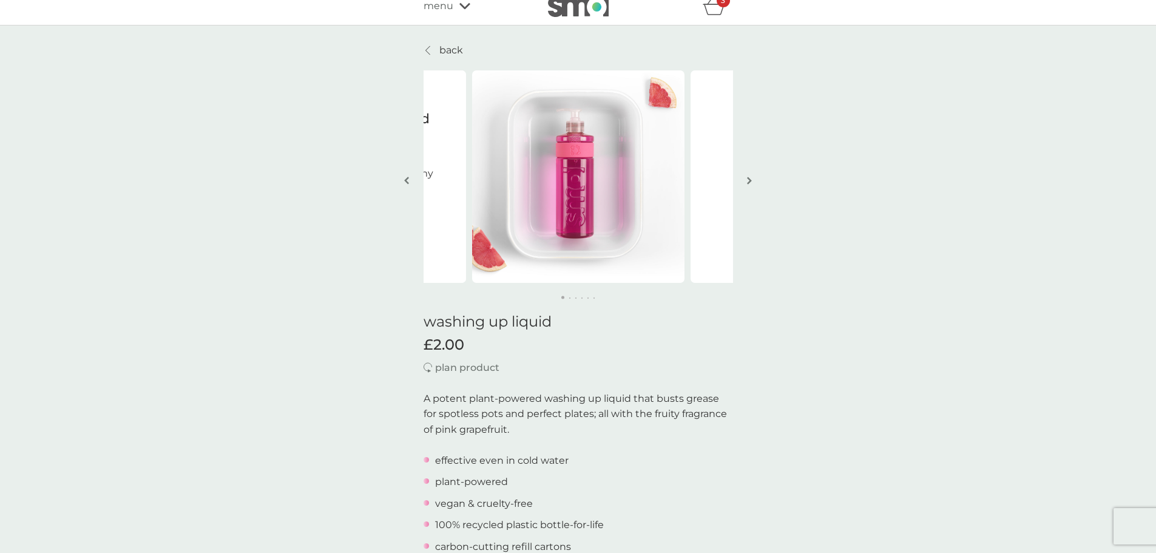
scroll to position [0, 0]
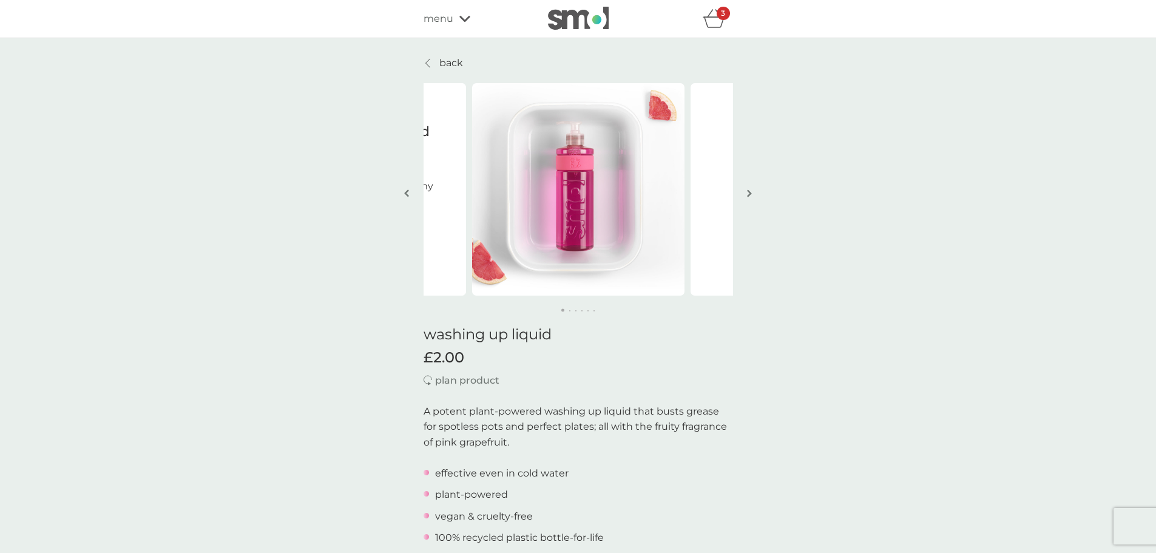
click at [452, 66] on p "back" at bounding box center [451, 63] width 24 height 16
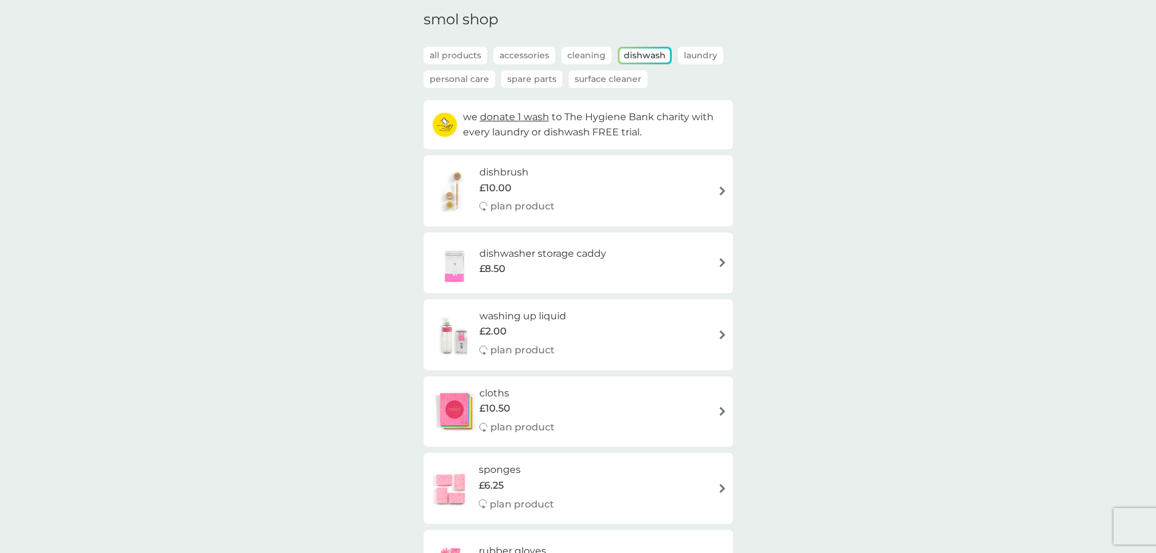
scroll to position [121, 0]
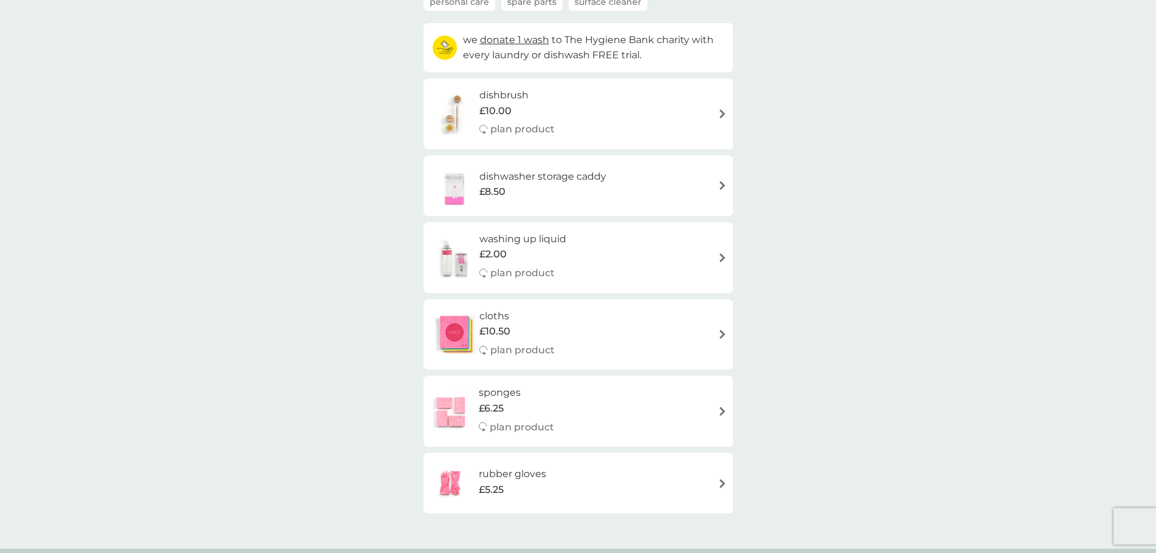
click at [719, 255] on img at bounding box center [722, 257] width 9 height 9
select select "112"
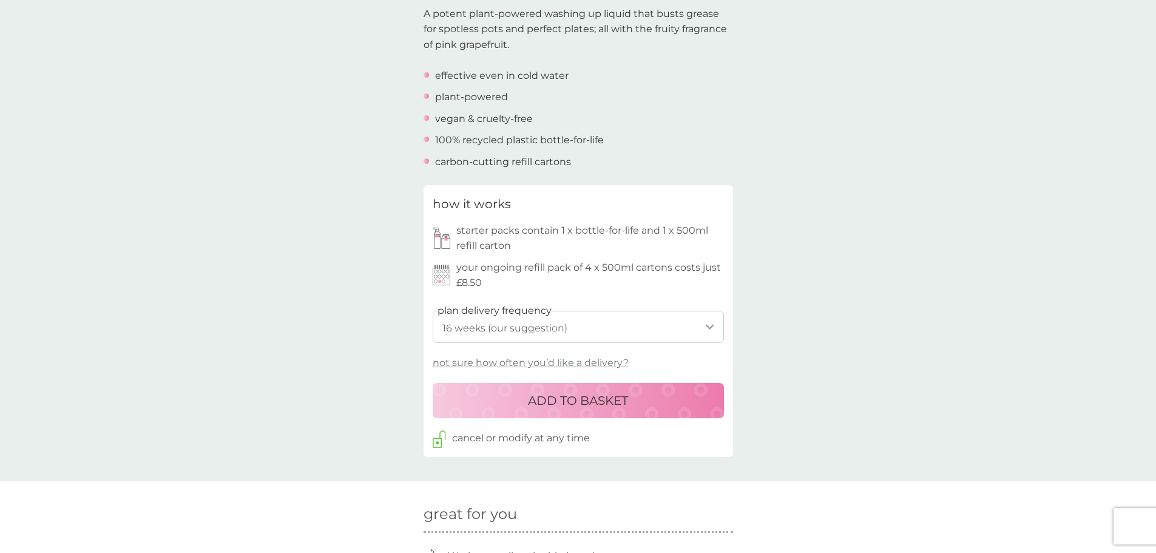
scroll to position [425, 0]
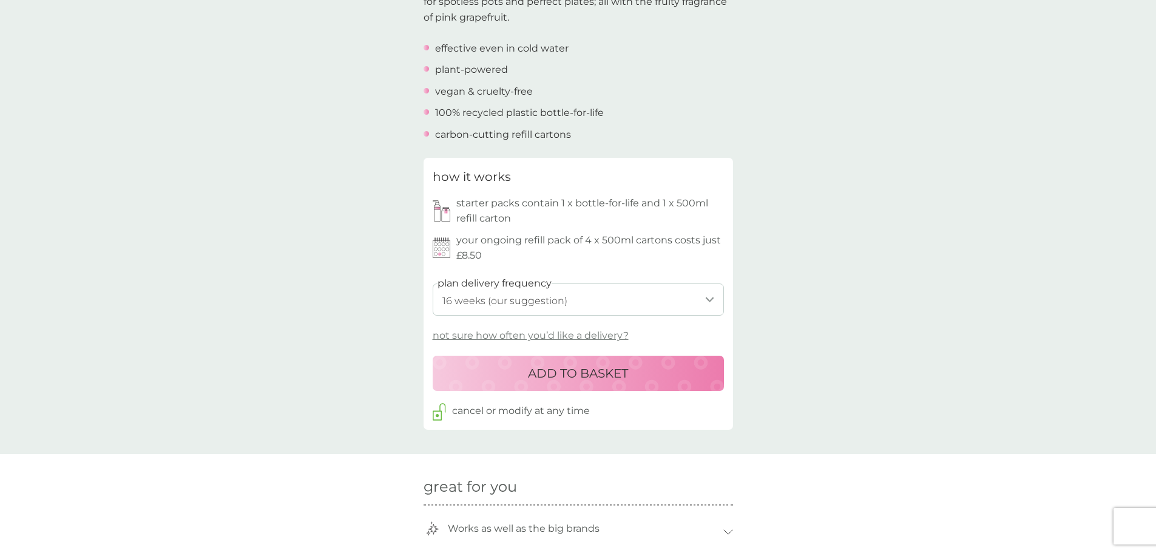
click at [602, 369] on p "ADD TO BASKET" at bounding box center [578, 373] width 100 height 19
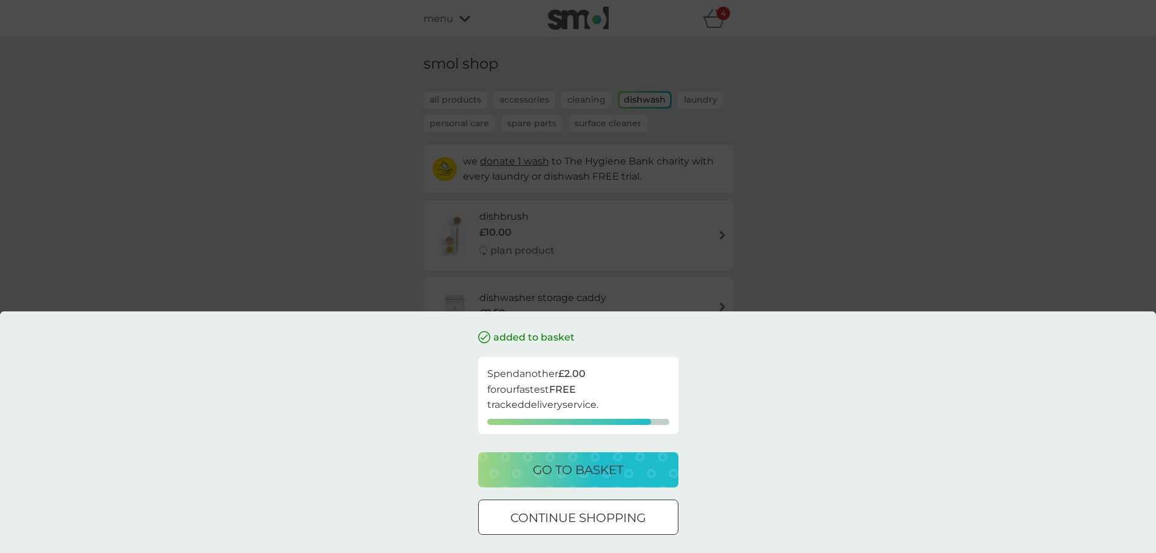
drag, startPoint x: 580, startPoint y: 515, endPoint x: 586, endPoint y: 513, distance: 6.9
click at [580, 514] on div at bounding box center [579, 518] width 44 height 13
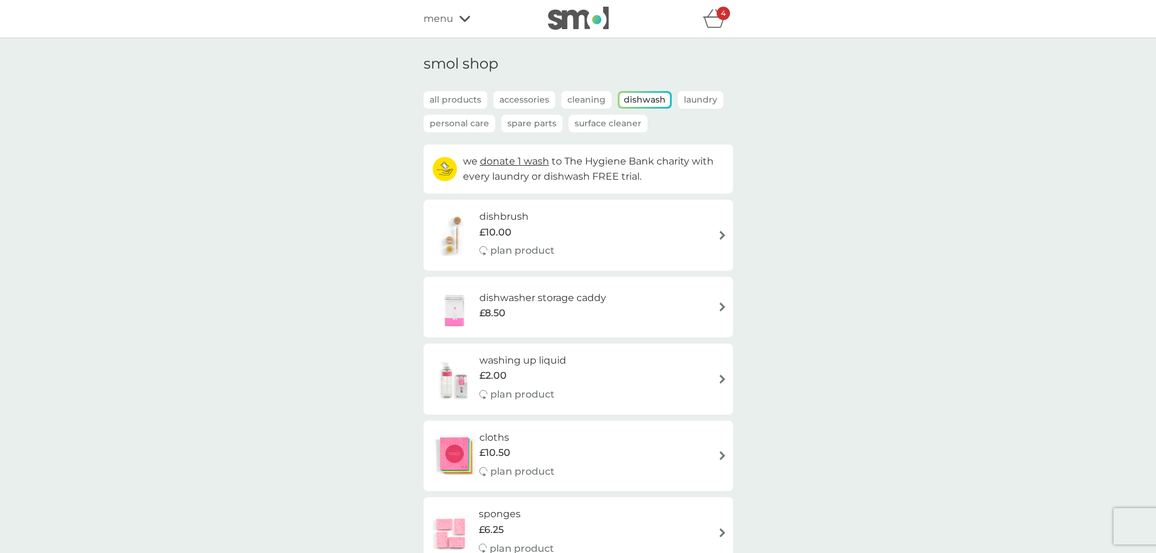
click at [703, 96] on p "Laundry" at bounding box center [701, 100] width 46 height 18
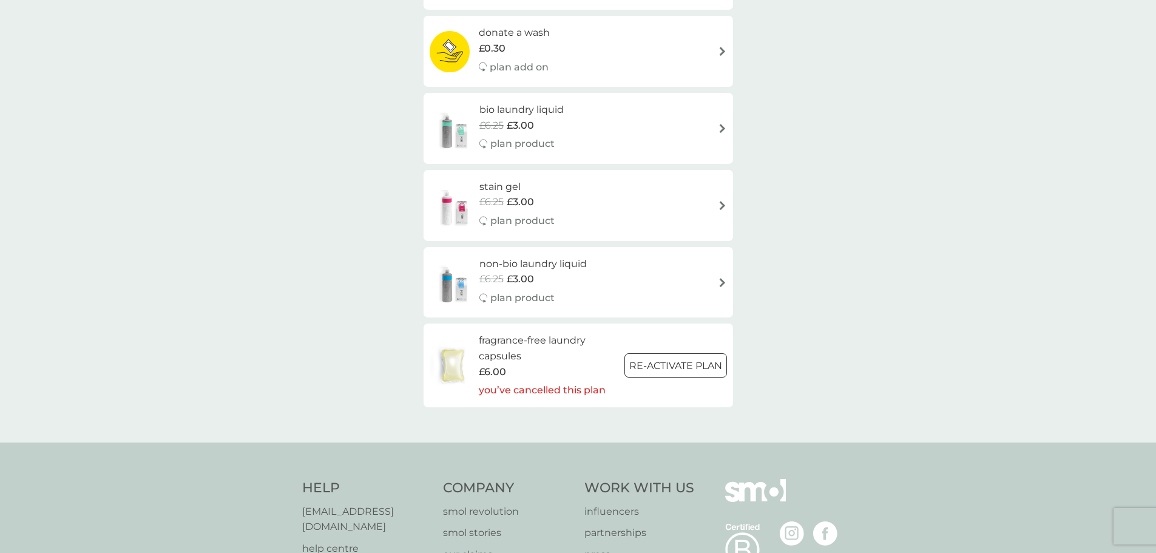
scroll to position [425, 0]
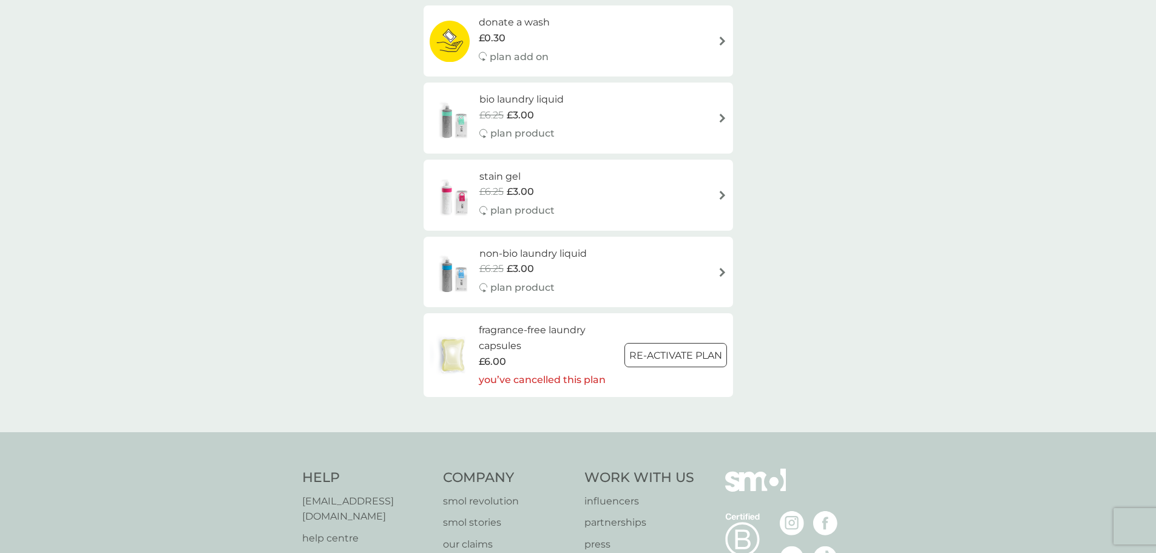
click at [692, 357] on div at bounding box center [676, 355] width 44 height 13
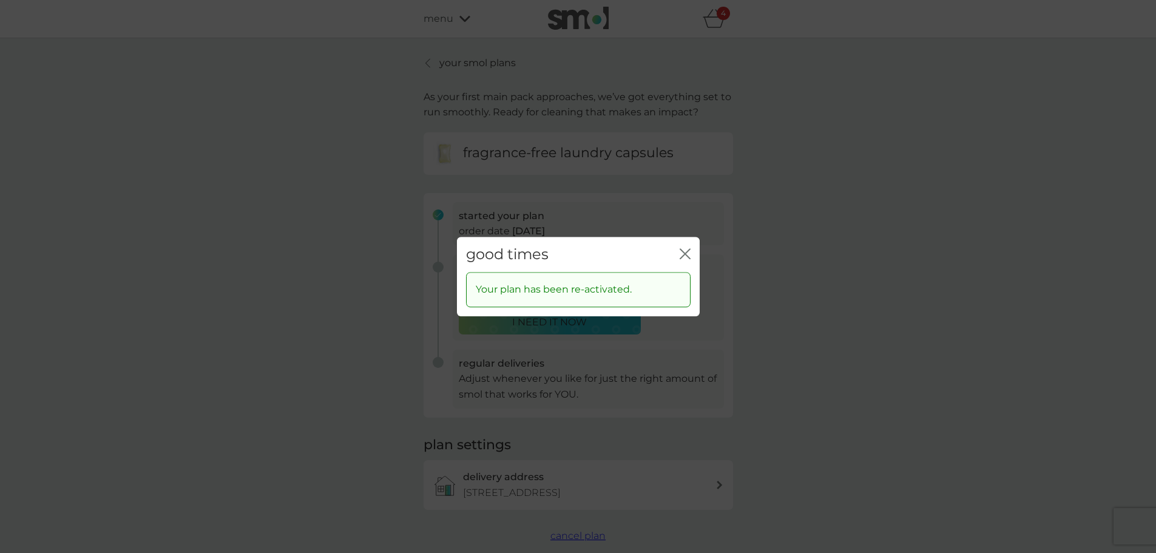
click at [685, 251] on icon "close" at bounding box center [685, 253] width 11 height 11
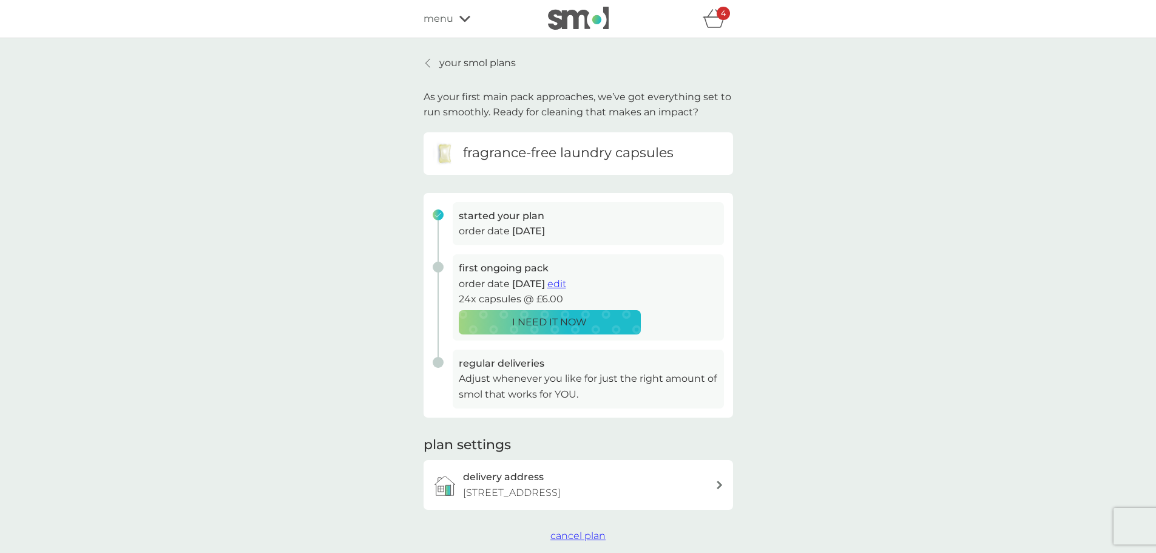
click at [717, 24] on icon "basket" at bounding box center [714, 18] width 23 height 19
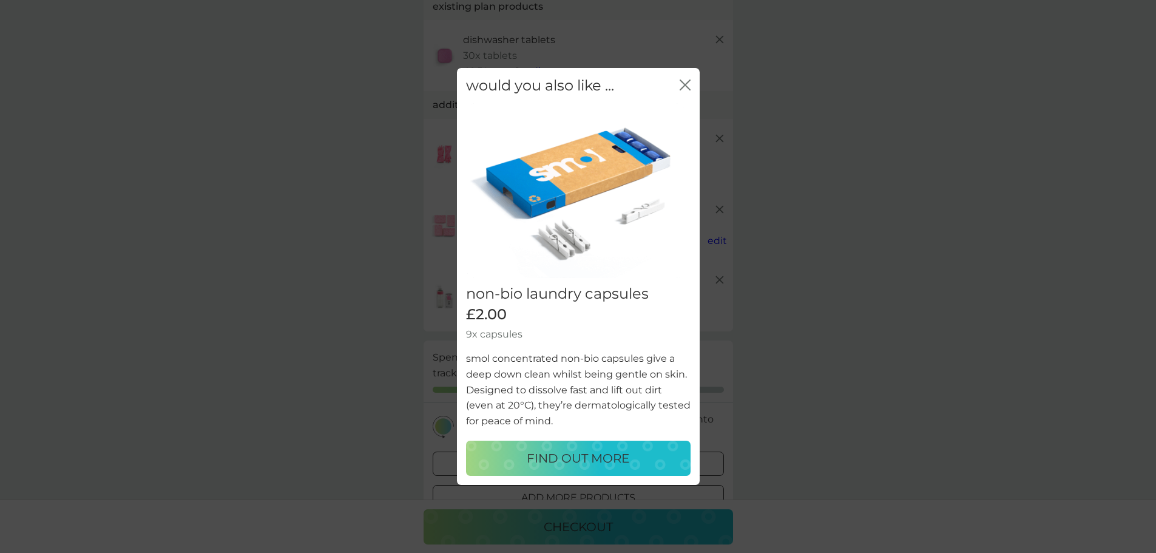
scroll to position [121, 0]
click at [683, 95] on div "would you also like ... close" at bounding box center [578, 86] width 243 height 36
click at [685, 87] on icon "close" at bounding box center [685, 85] width 11 height 11
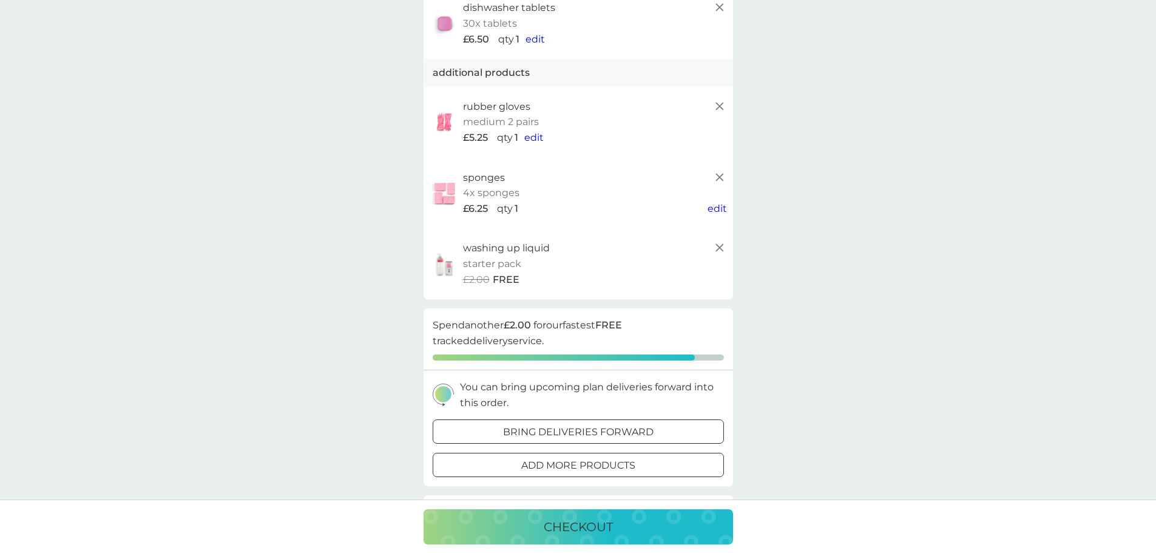
scroll to position [0, 0]
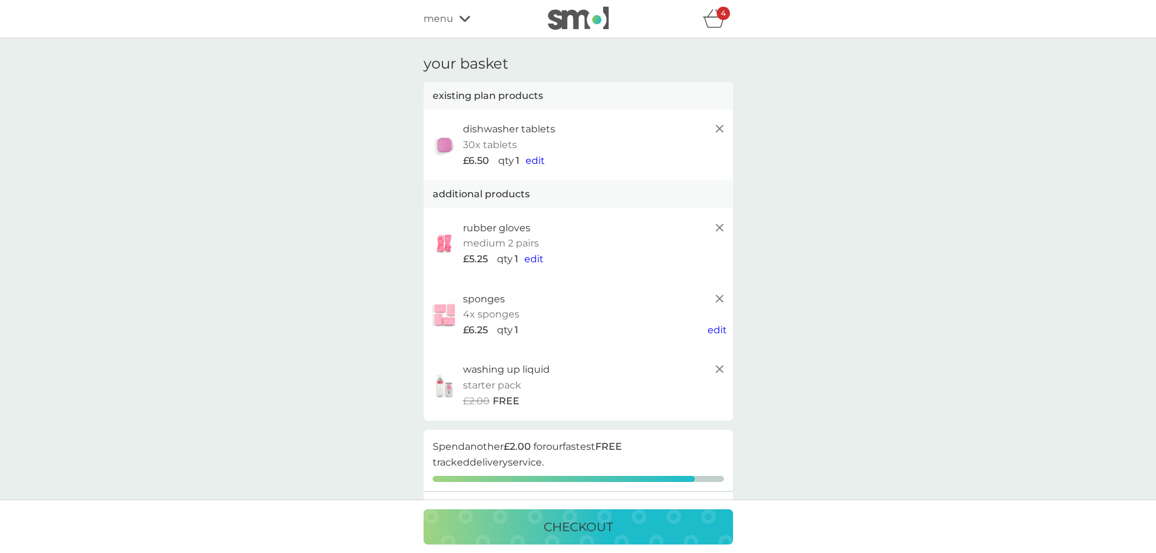
click at [451, 21] on span "menu" at bounding box center [439, 19] width 30 height 16
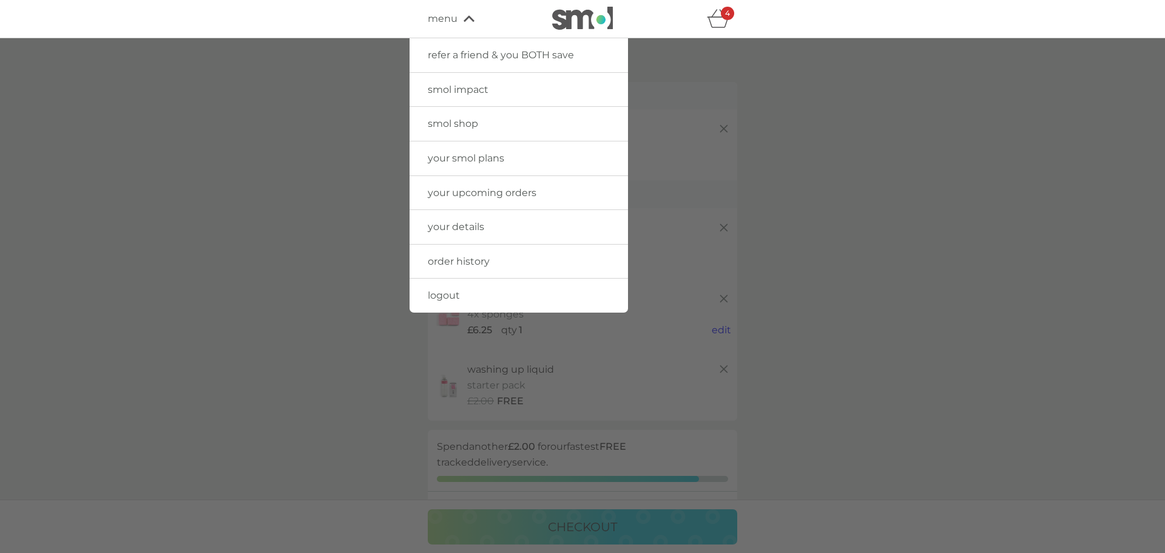
click at [459, 127] on span "smol shop" at bounding box center [453, 124] width 50 height 12
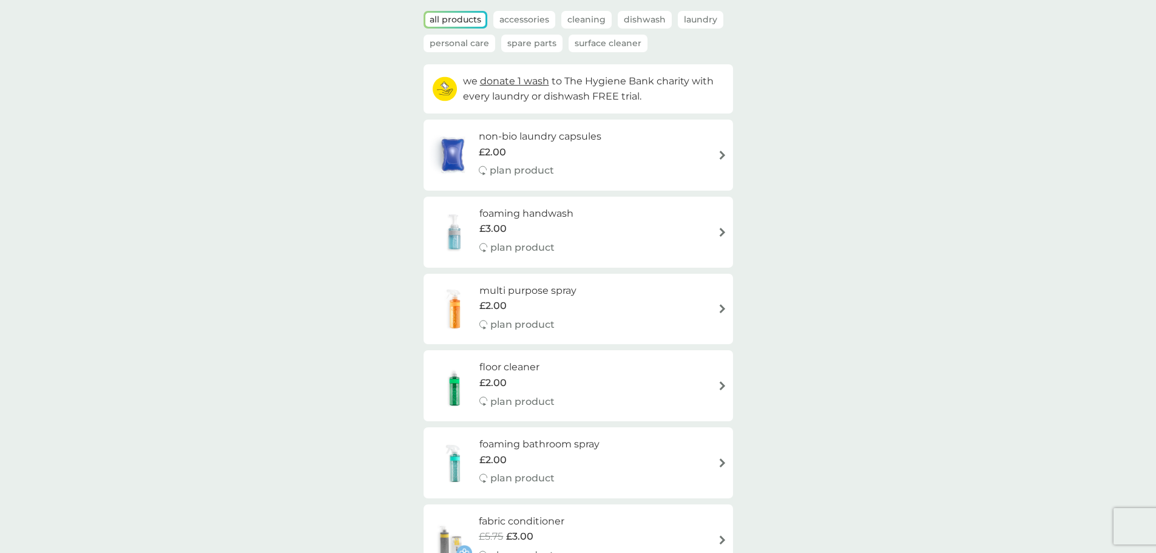
scroll to position [121, 0]
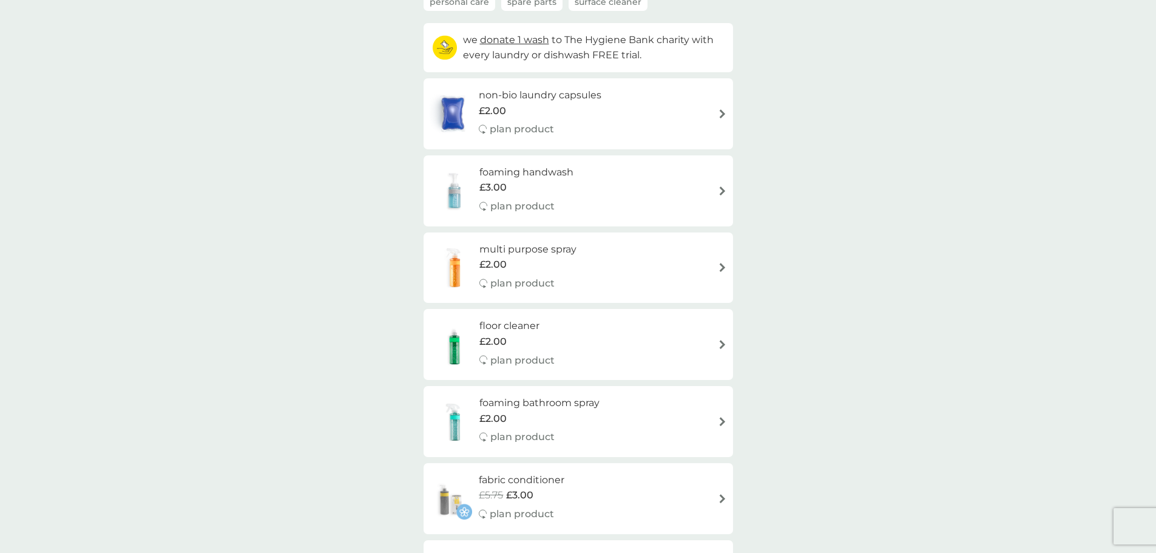
click at [553, 200] on p "plan product" at bounding box center [522, 206] width 64 height 16
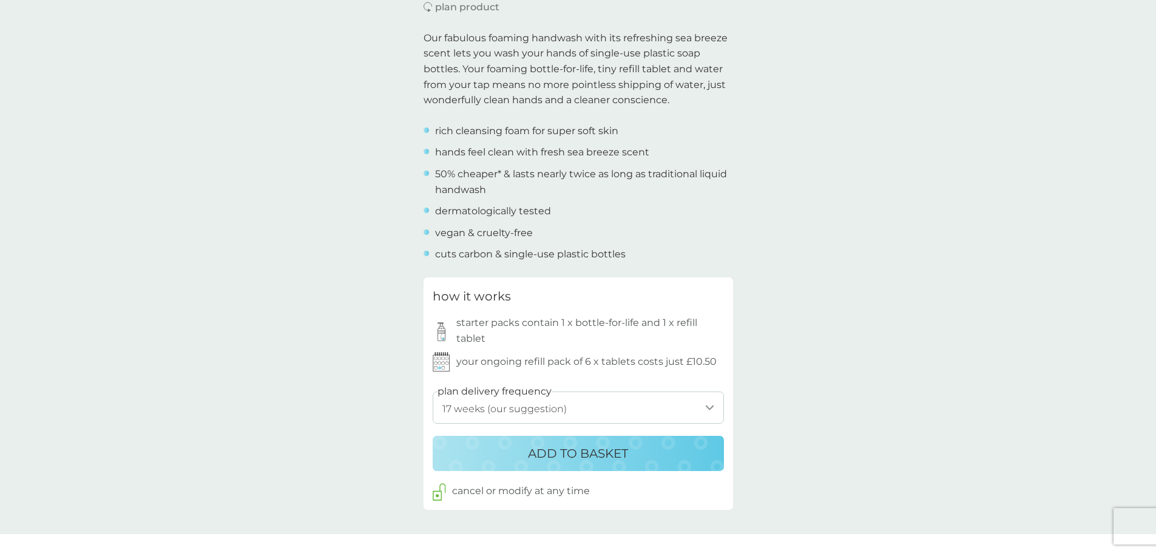
scroll to position [425, 0]
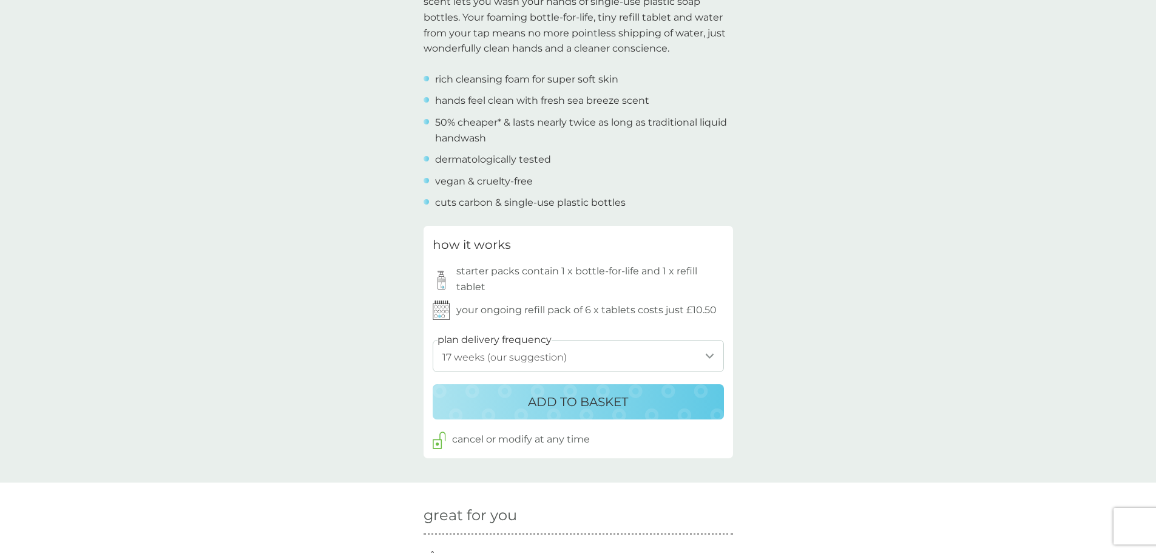
click at [634, 354] on select "1 week 2 weeks 3 weeks 4 weeks 5 weeks 6 weeks 7 weeks 8 weeks 9 weeks 10 weeks…" at bounding box center [578, 356] width 291 height 32
select select "28"
click at [433, 340] on select "1 week 2 weeks 3 weeks 4 weeks 5 weeks 6 weeks 7 weeks 8 weeks 9 weeks 10 weeks…" at bounding box center [578, 356] width 291 height 32
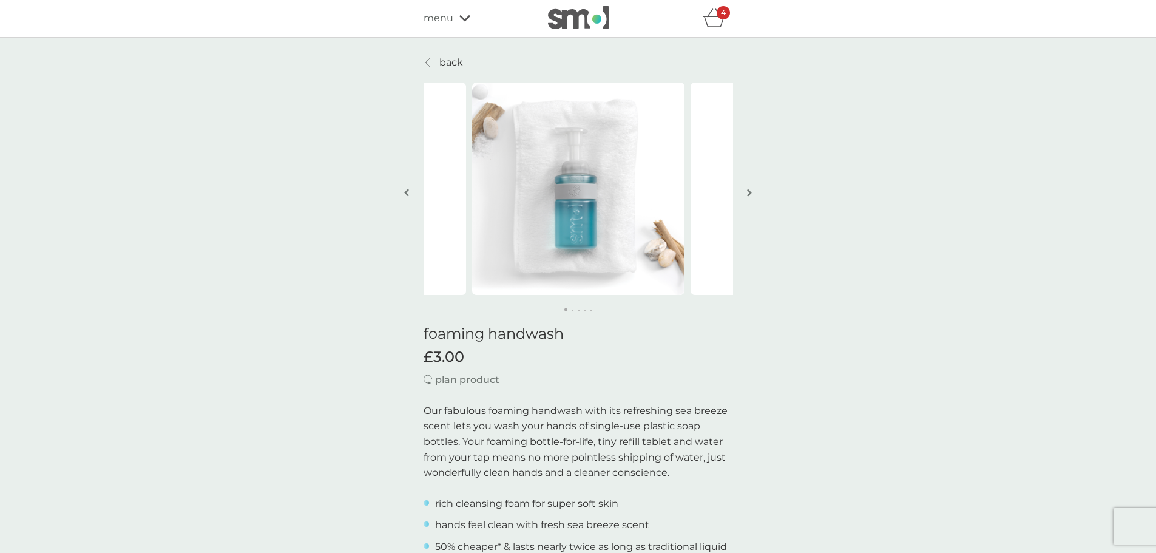
scroll to position [0, 0]
click at [448, 59] on p "back" at bounding box center [451, 63] width 24 height 16
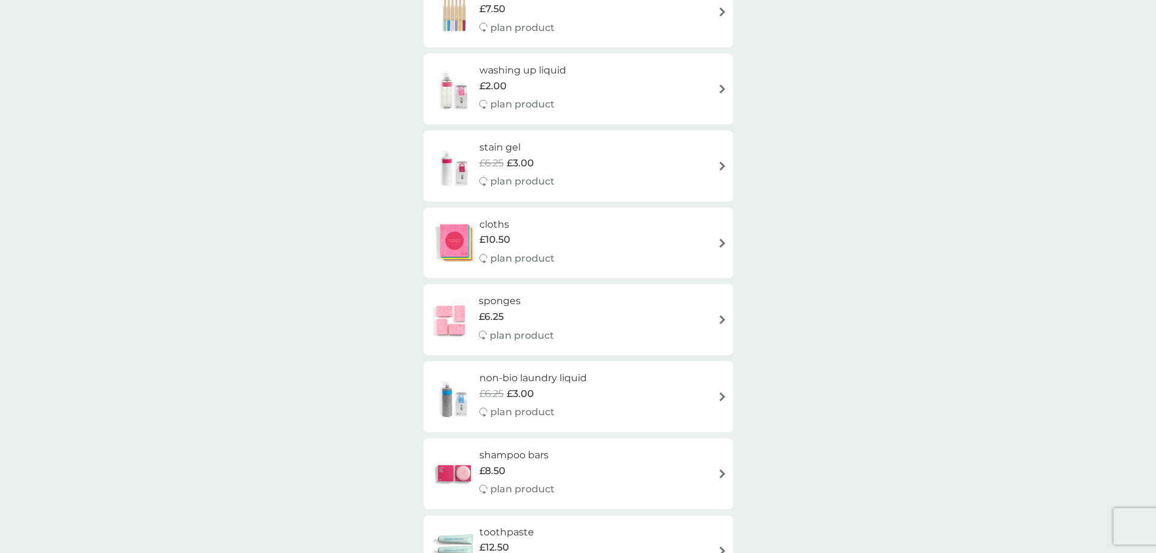
scroll to position [1214, 0]
click at [710, 316] on div "sponges £6.25 plan product" at bounding box center [578, 319] width 297 height 53
select select "63"
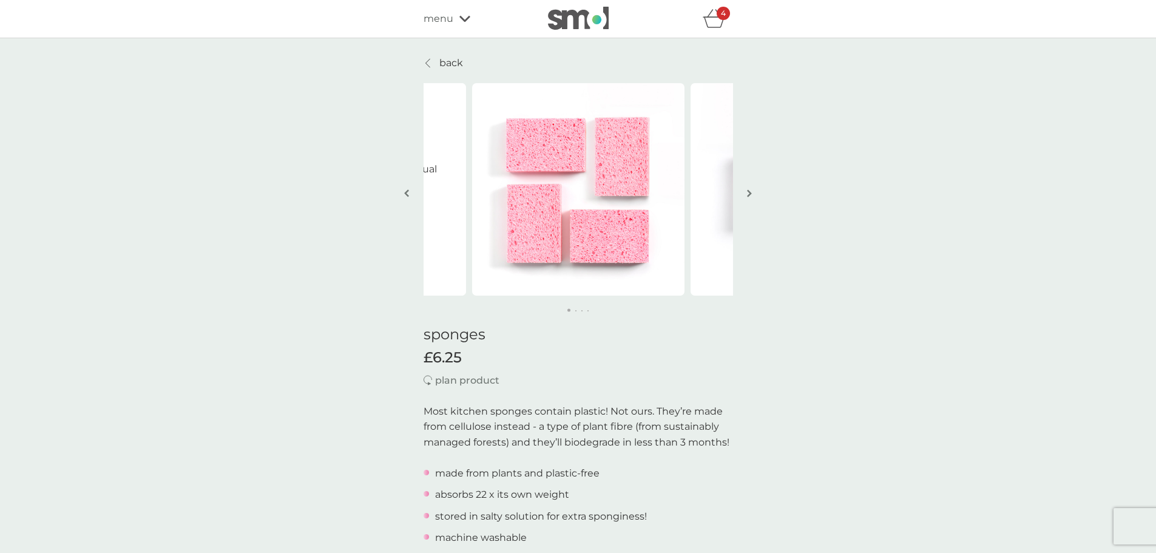
click at [451, 63] on p "back" at bounding box center [451, 63] width 24 height 16
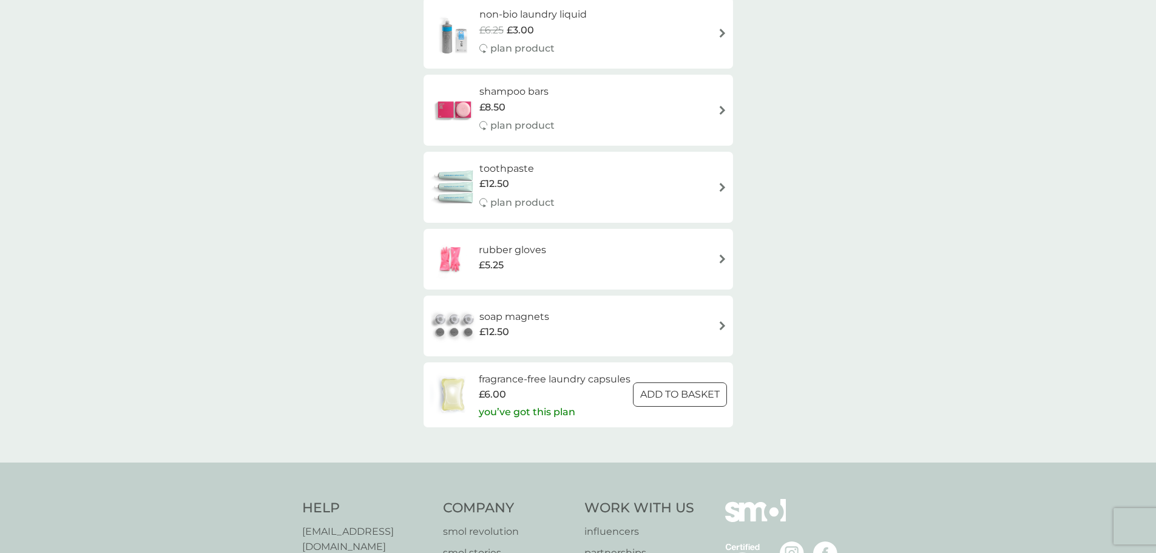
scroll to position [1578, 0]
click at [687, 400] on div at bounding box center [680, 393] width 44 height 13
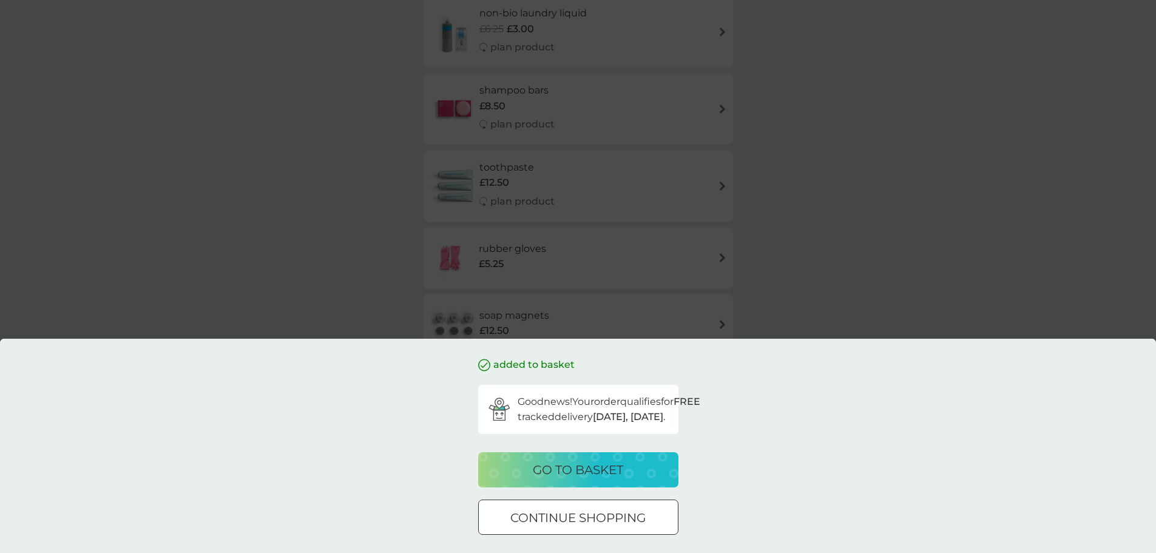
click at [591, 470] on p "go to basket" at bounding box center [578, 469] width 90 height 19
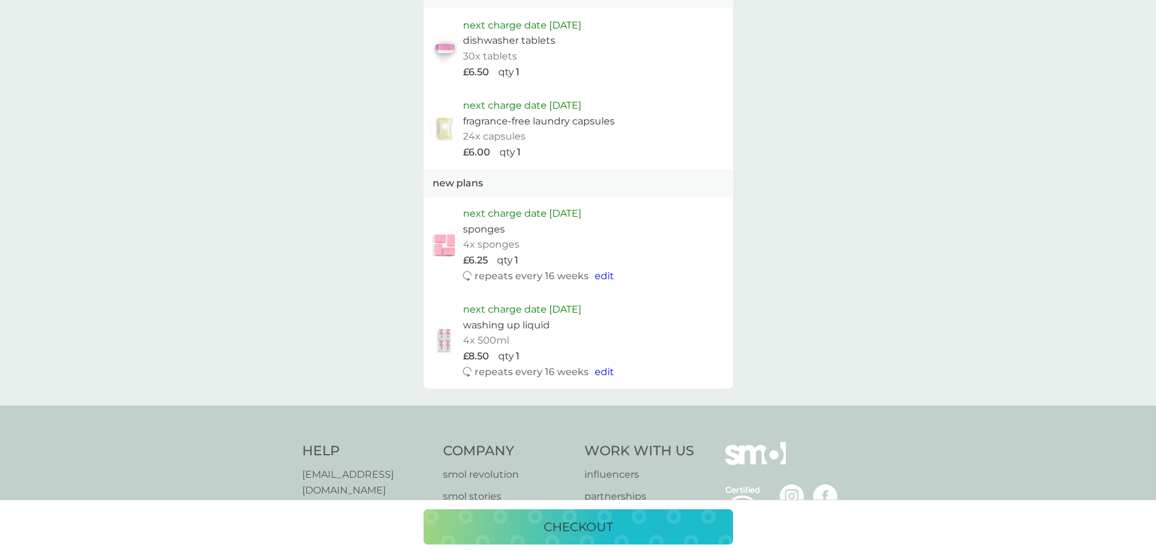
scroll to position [850, 0]
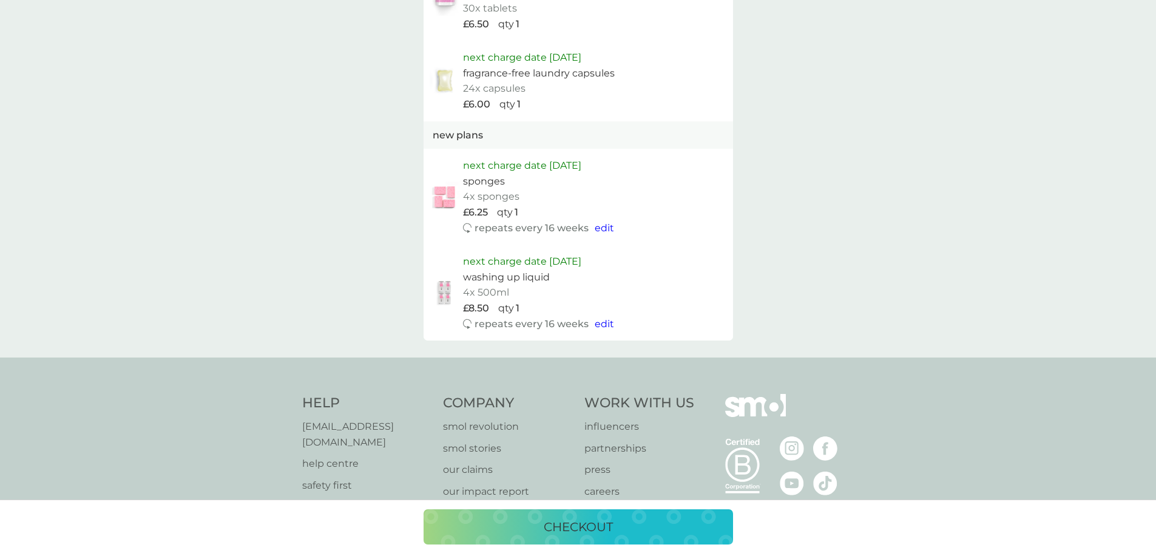
click at [581, 524] on p "checkout" at bounding box center [578, 526] width 69 height 19
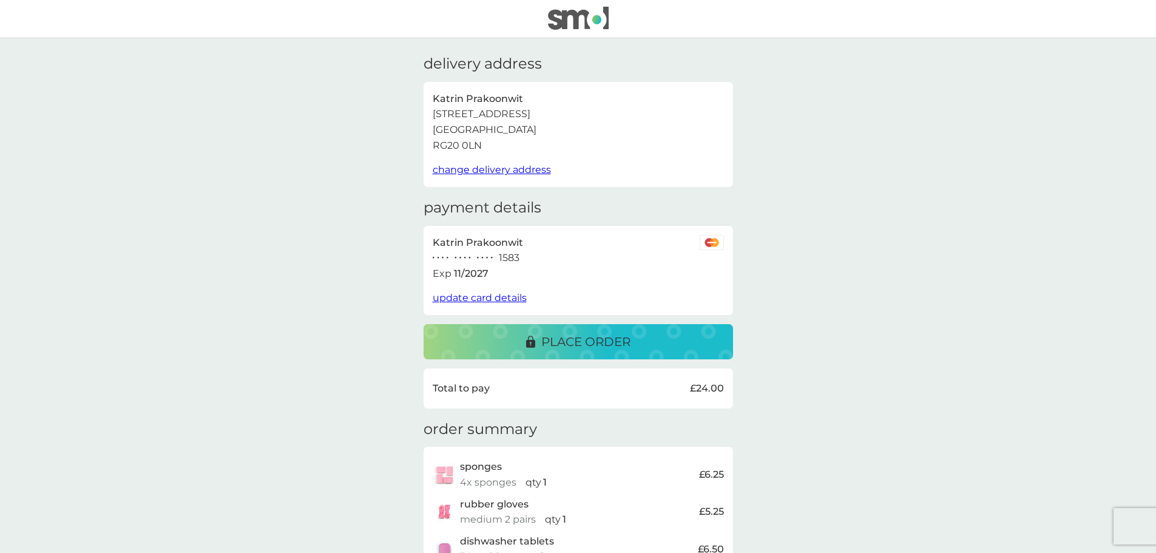
click at [611, 343] on p "place order" at bounding box center [585, 341] width 89 height 19
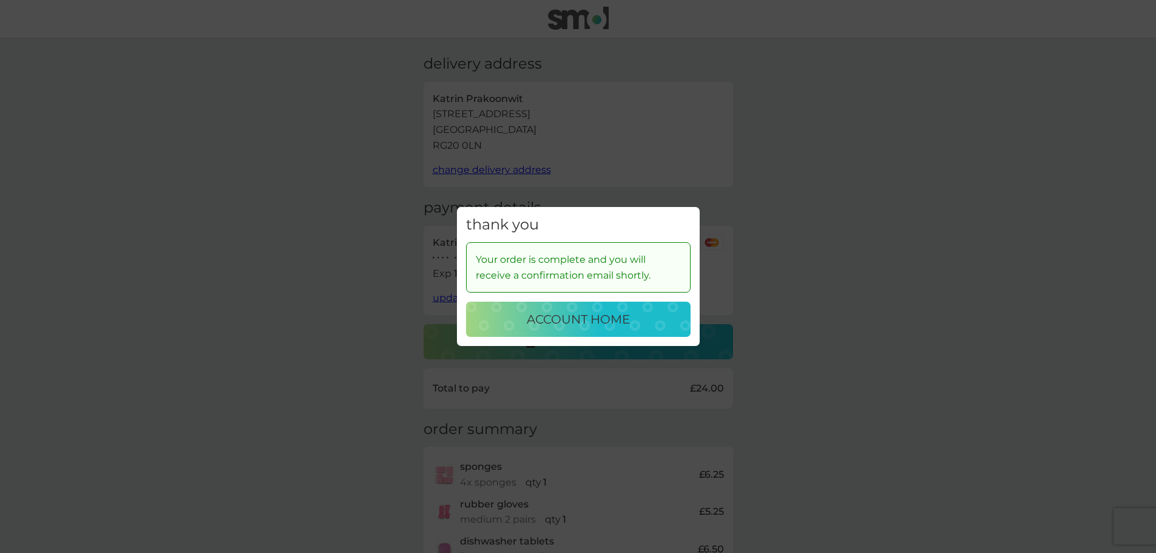
click at [603, 320] on p "account home" at bounding box center [578, 319] width 103 height 19
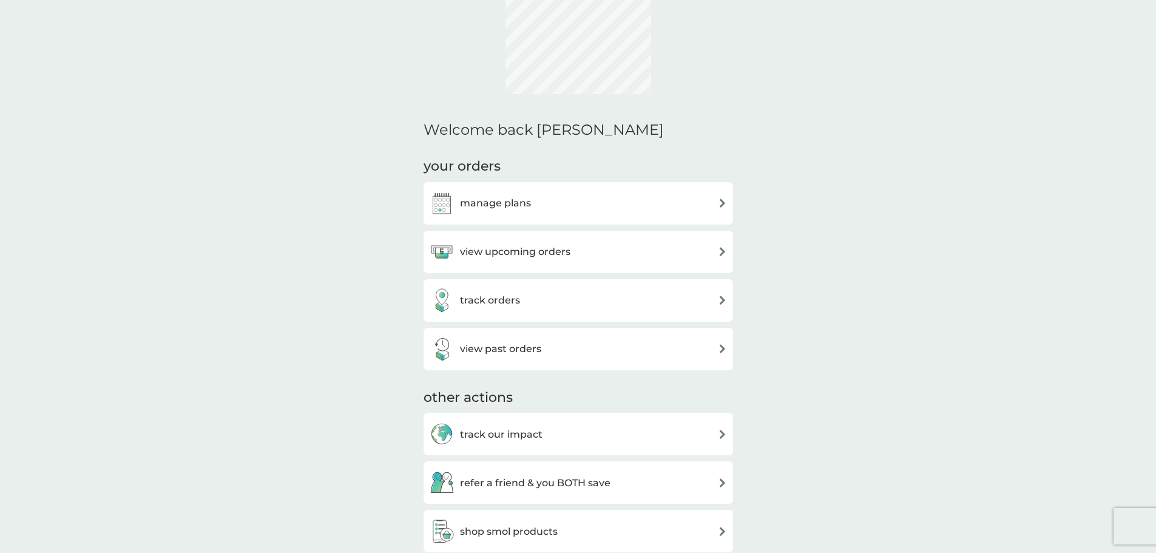
scroll to position [121, 0]
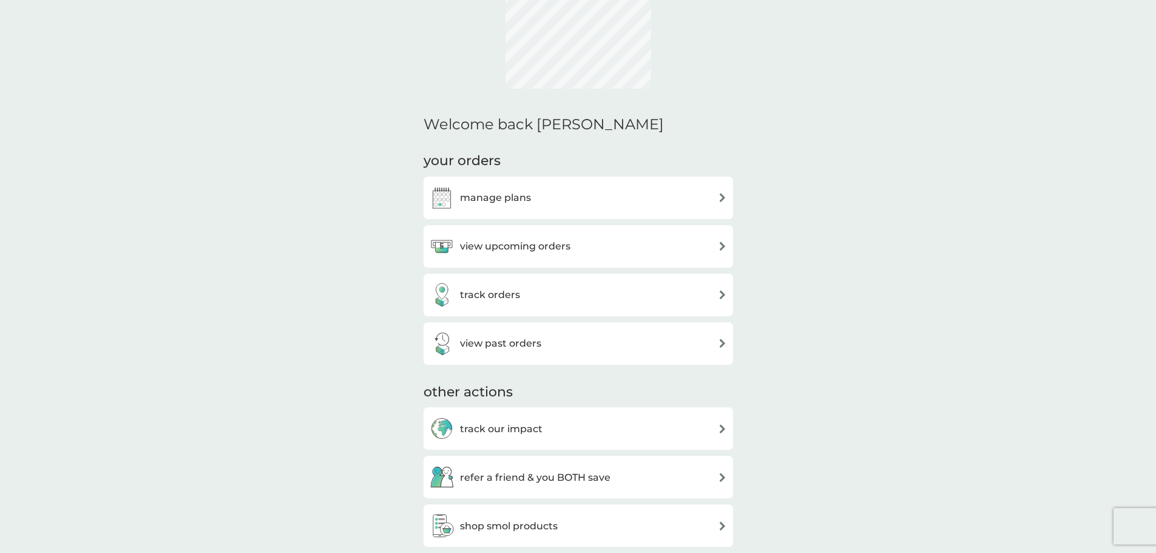
click at [693, 243] on div "view upcoming orders" at bounding box center [578, 246] width 297 height 24
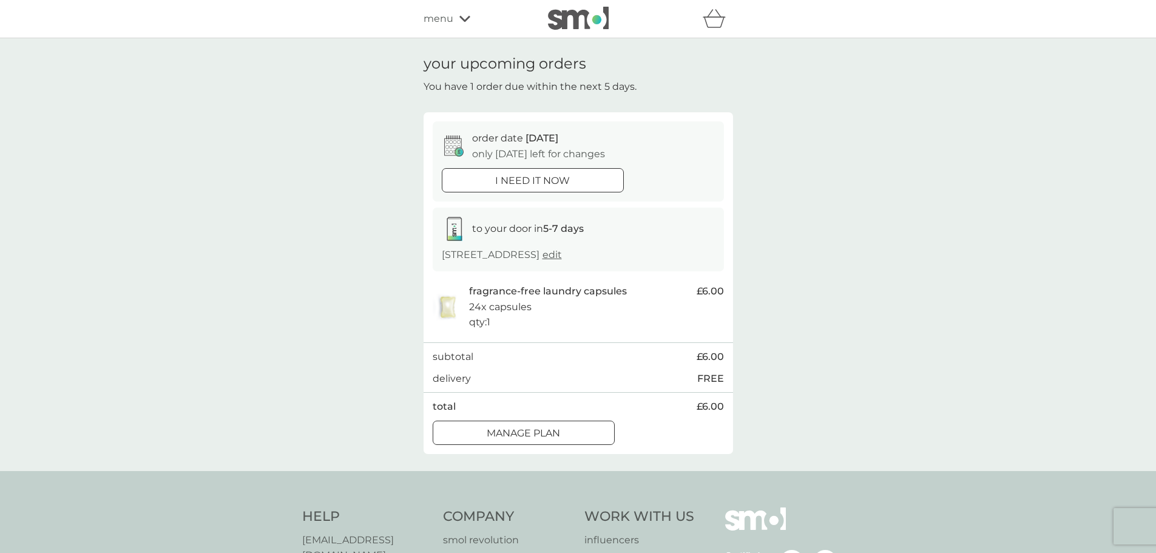
click at [560, 181] on p "i need it now" at bounding box center [532, 181] width 75 height 16
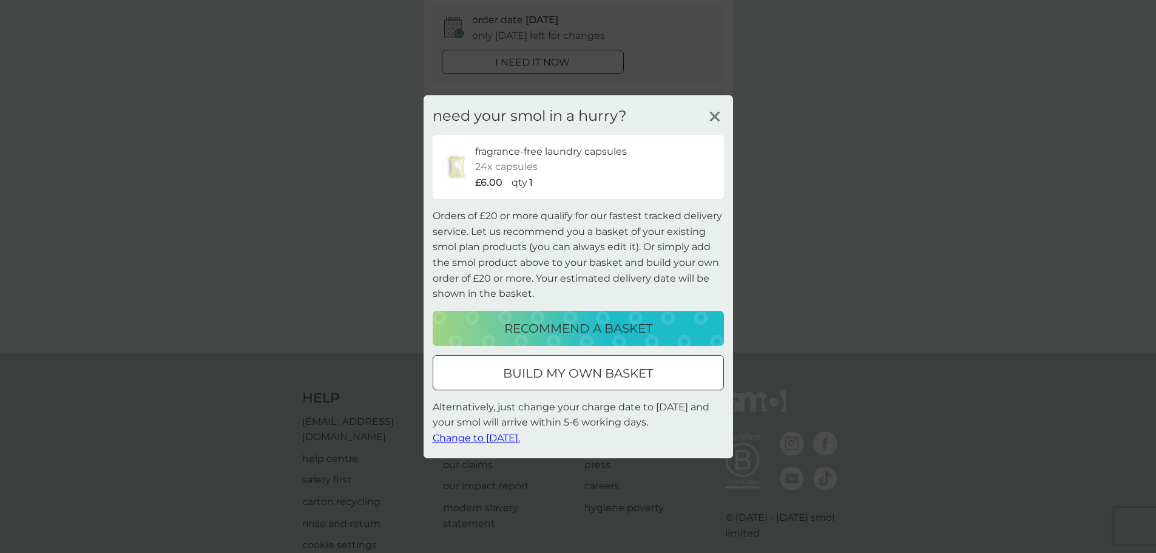
scroll to position [121, 0]
click at [717, 112] on line at bounding box center [714, 116] width 9 height 9
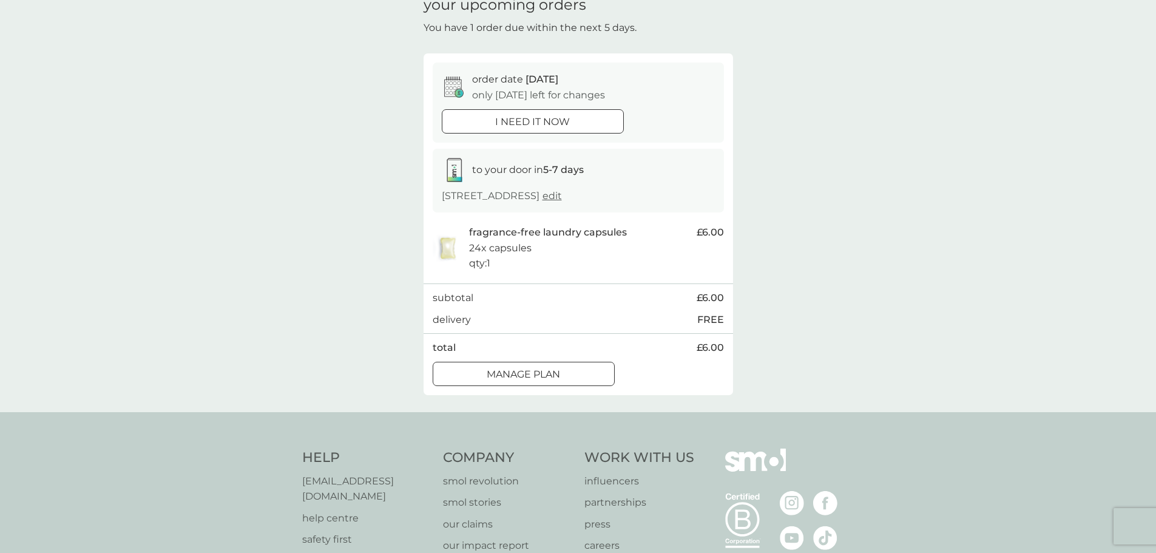
scroll to position [0, 0]
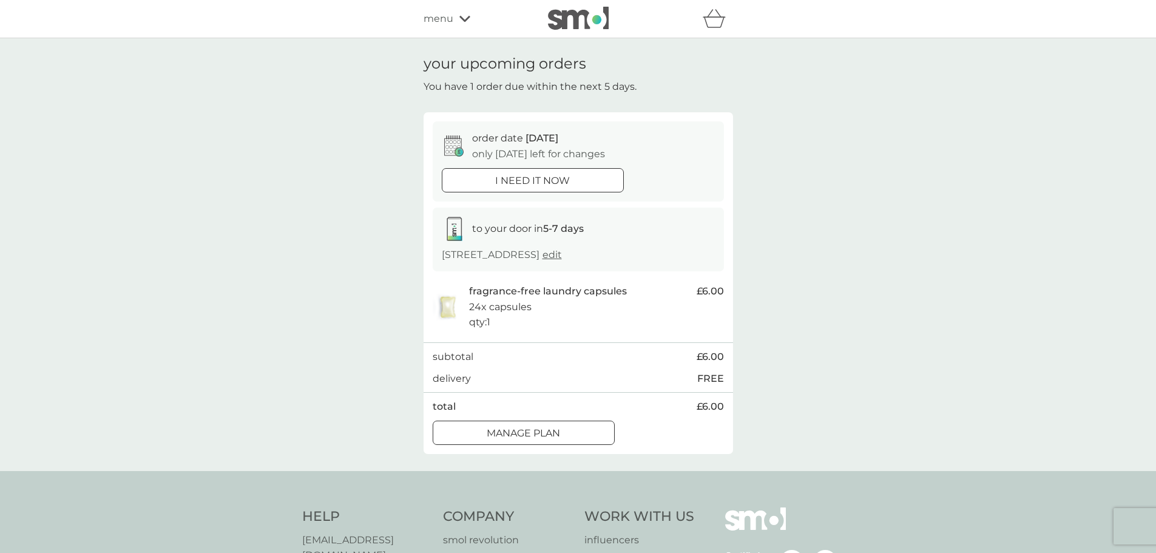
click at [463, 20] on icon at bounding box center [464, 19] width 11 height 6
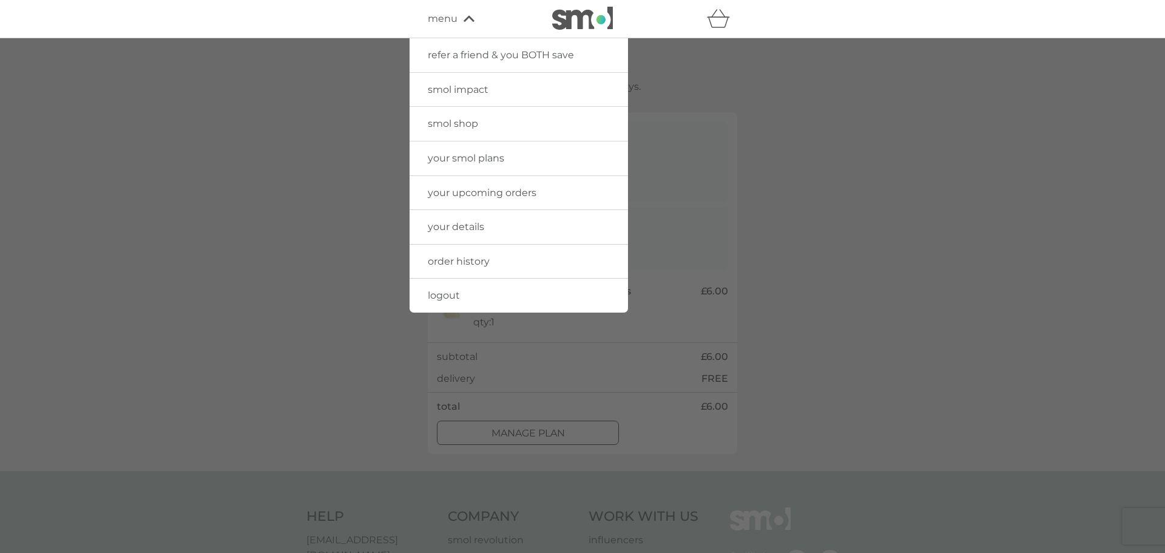
click at [463, 20] on div "menu" at bounding box center [479, 19] width 103 height 16
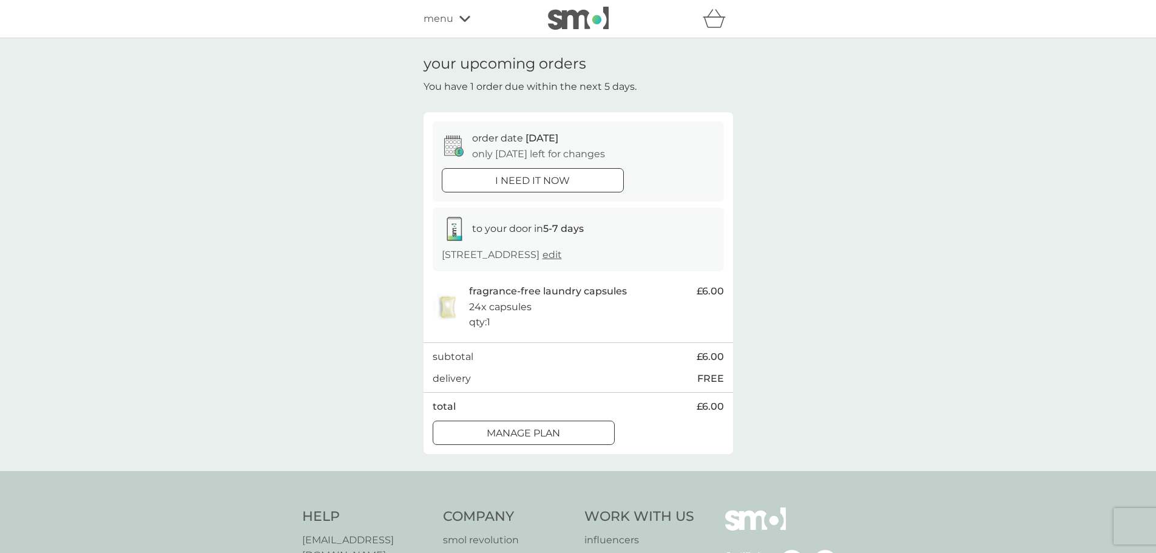
click at [447, 18] on span "menu" at bounding box center [439, 19] width 30 height 16
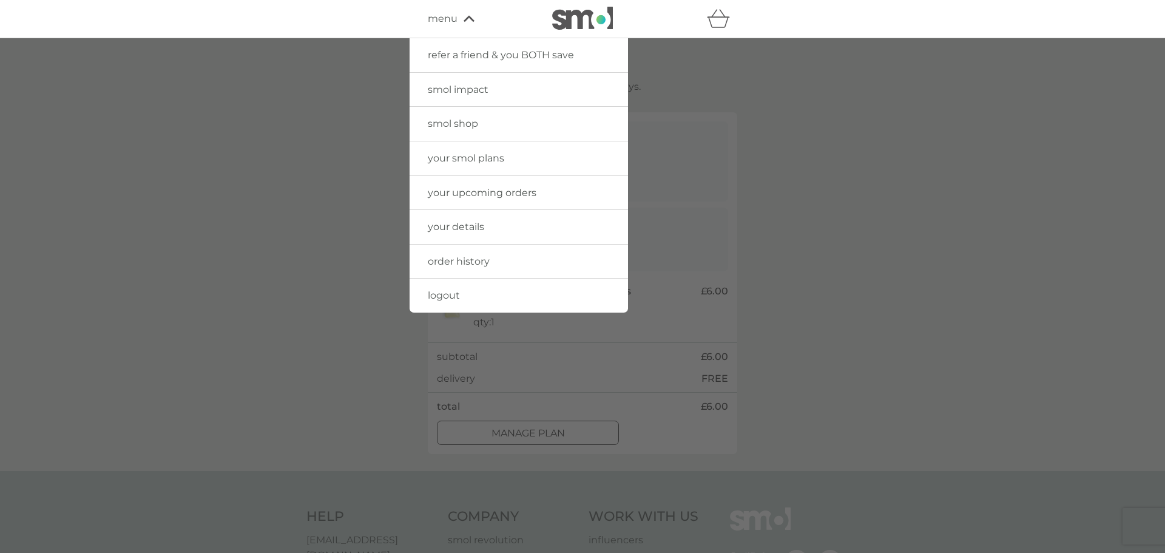
click at [473, 257] on span "order history" at bounding box center [459, 262] width 62 height 12
